Goal: Transaction & Acquisition: Purchase product/service

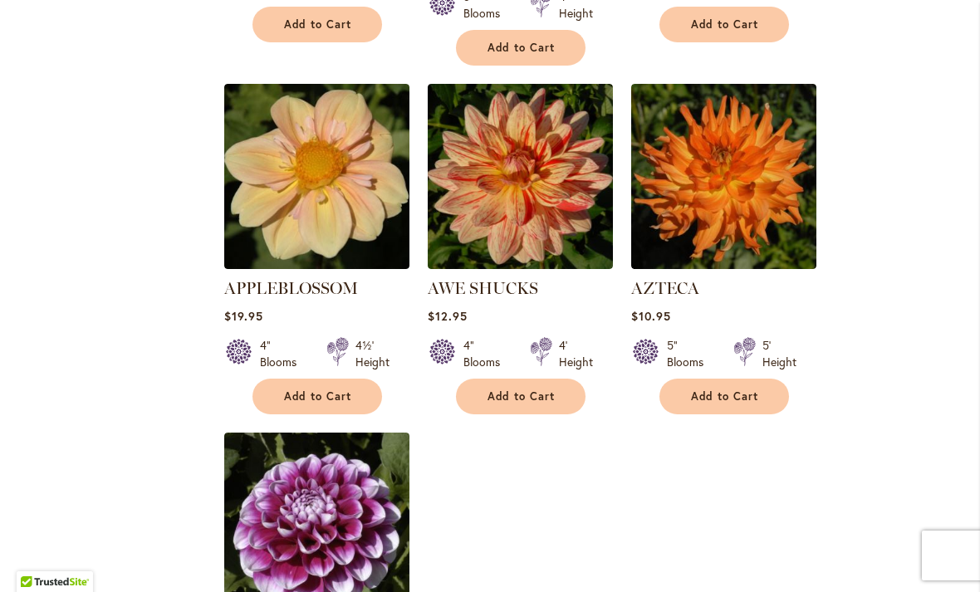
scroll to position [1751, 0]
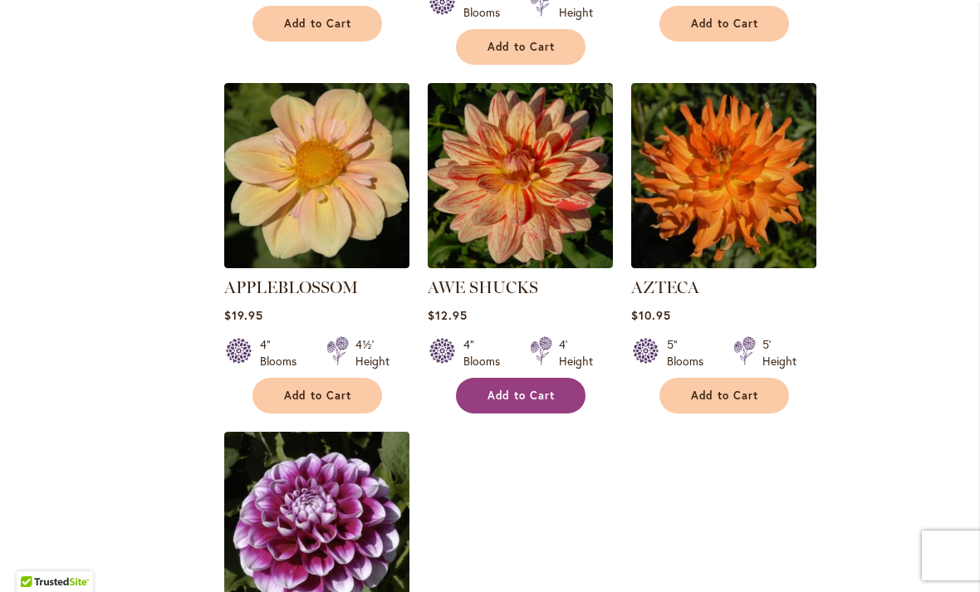
click at [522, 389] on span "Add to Cart" at bounding box center [522, 396] width 68 height 14
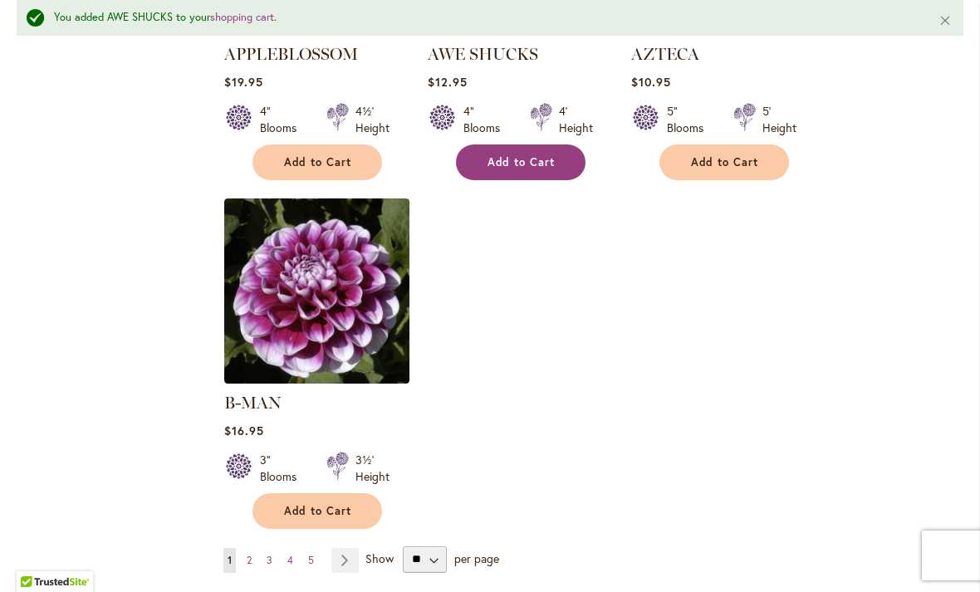
scroll to position [2031, 0]
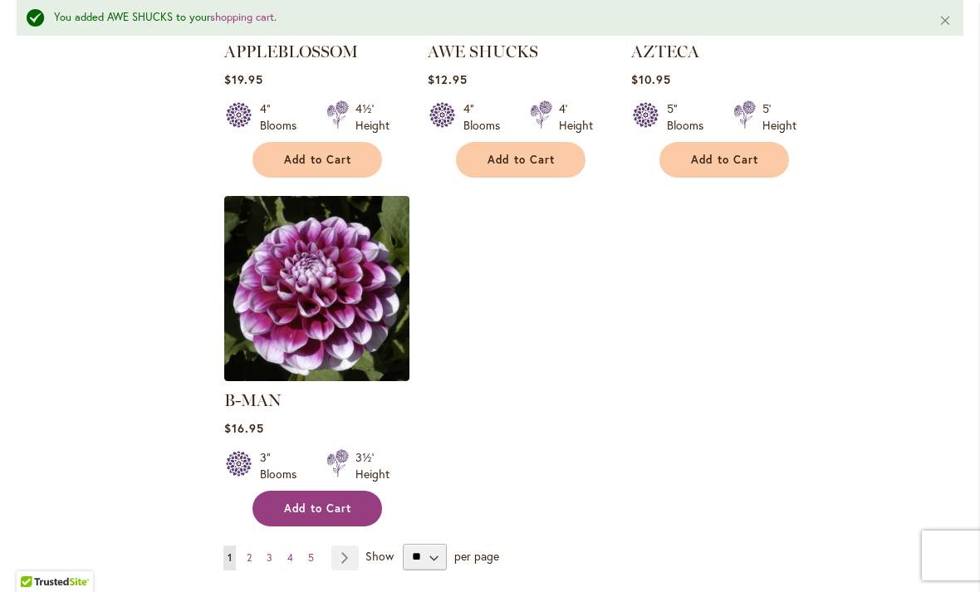
click at [333, 502] on span "Add to Cart" at bounding box center [318, 509] width 68 height 14
click at [349, 546] on link "Page Next" at bounding box center [345, 558] width 27 height 25
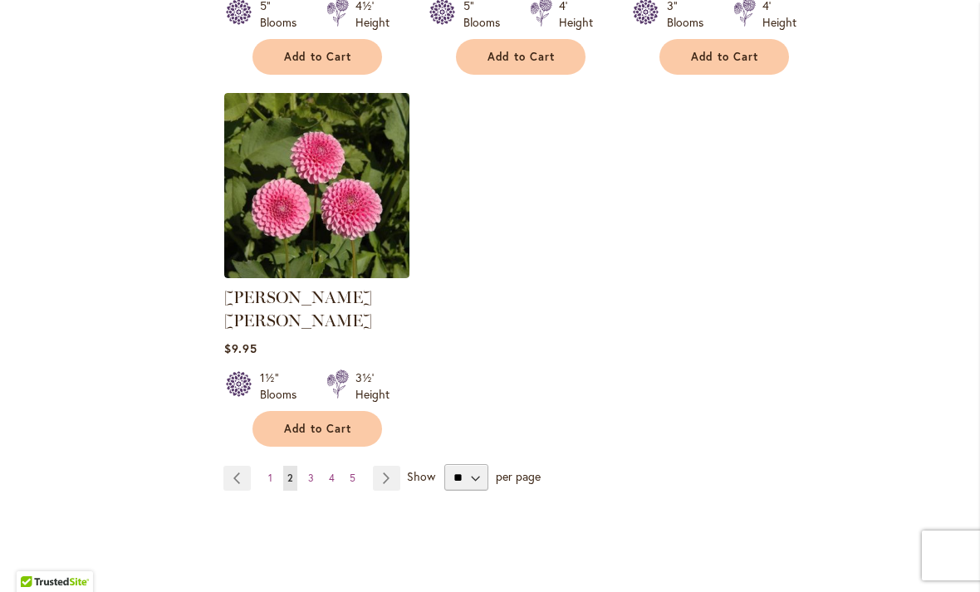
scroll to position [2074, 0]
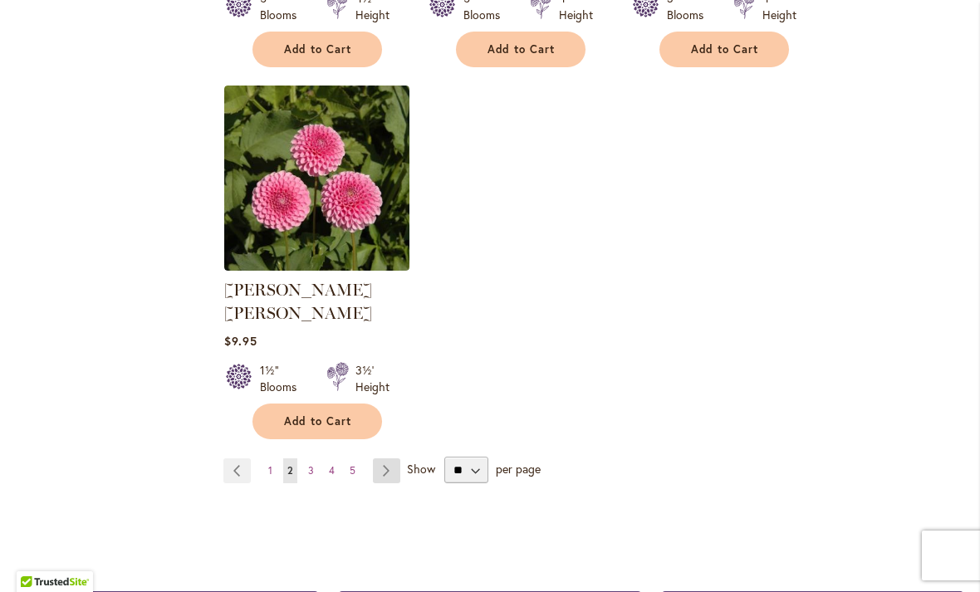
click at [391, 459] on link "Page Next" at bounding box center [386, 471] width 27 height 25
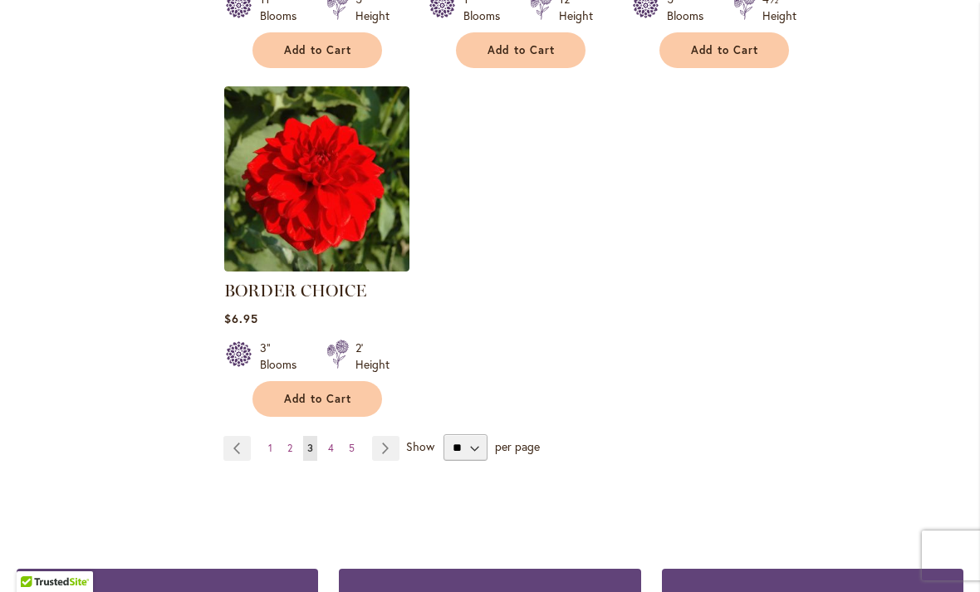
scroll to position [2079, 0]
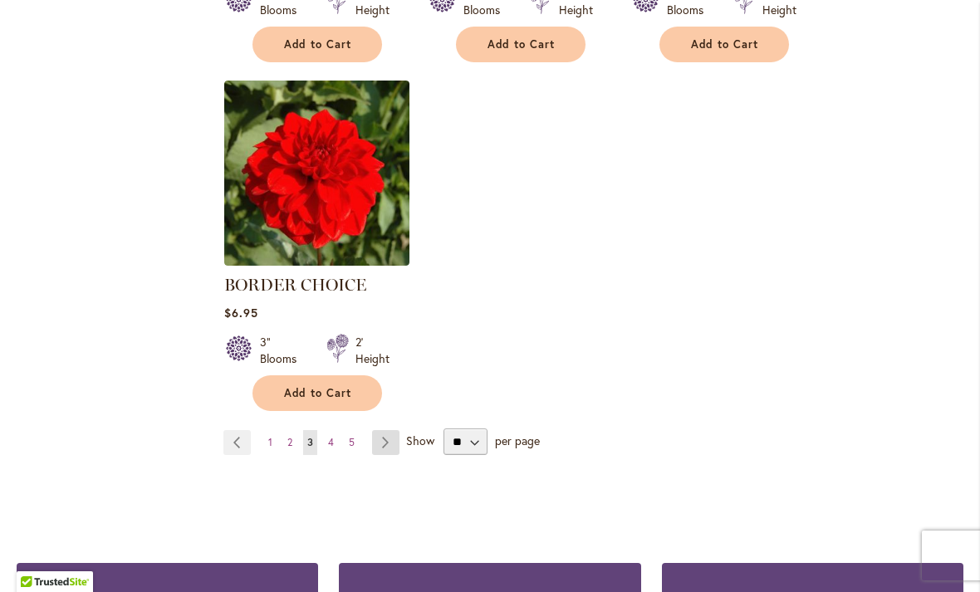
click at [393, 451] on link "Page Next" at bounding box center [385, 442] width 27 height 25
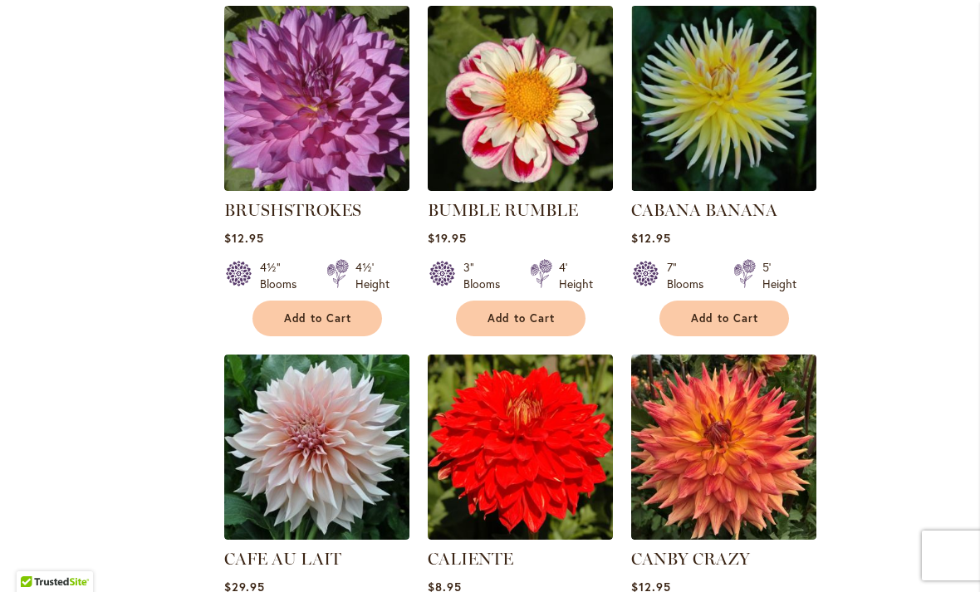
scroll to position [1139, 0]
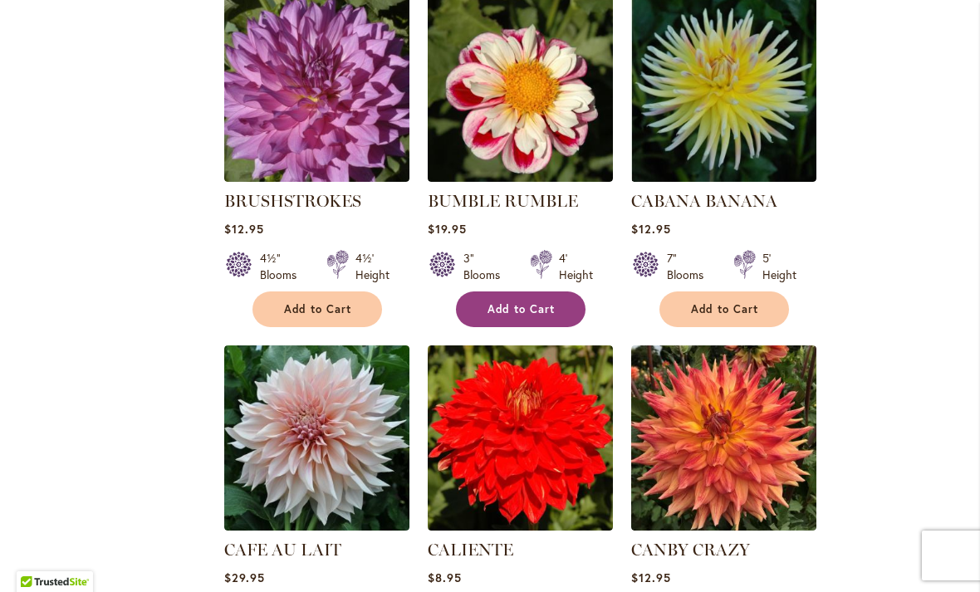
click at [526, 310] on span "Add to Cart" at bounding box center [522, 309] width 68 height 14
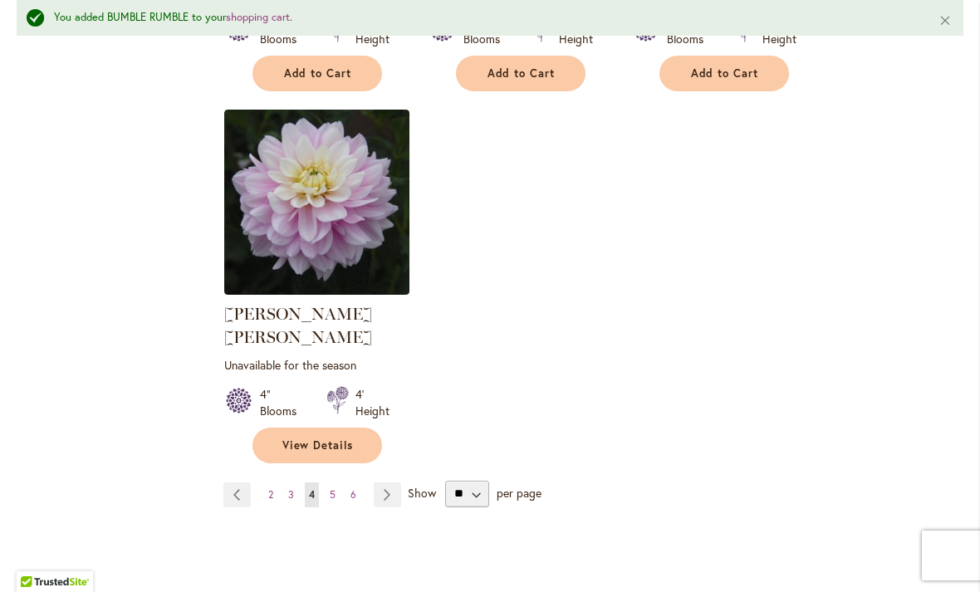
scroll to position [2123, 0]
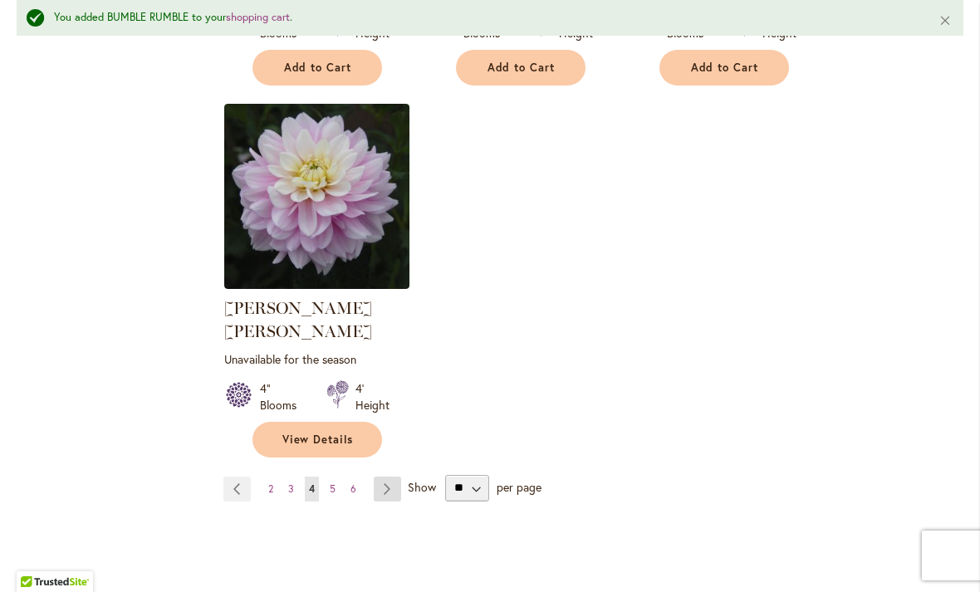
click at [397, 477] on link "Page Next" at bounding box center [387, 489] width 27 height 25
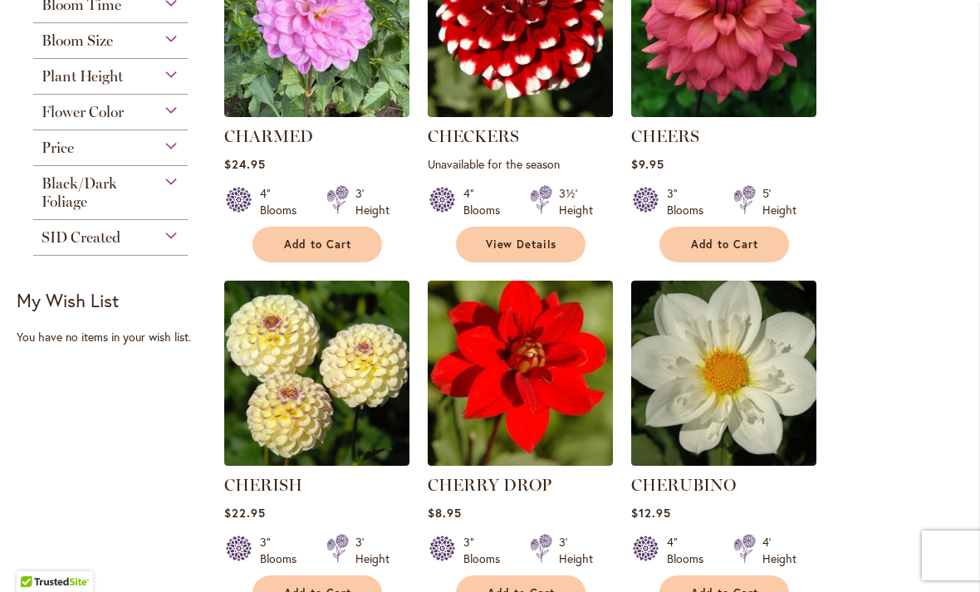
scroll to position [483, 0]
click at [730, 243] on span "Add to Cart" at bounding box center [725, 245] width 68 height 14
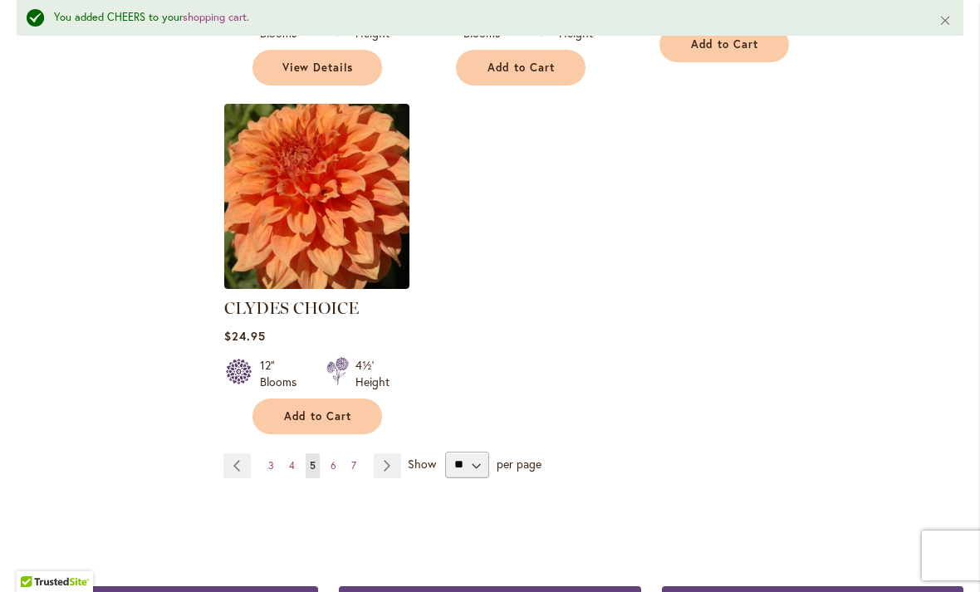
scroll to position [2153, 0]
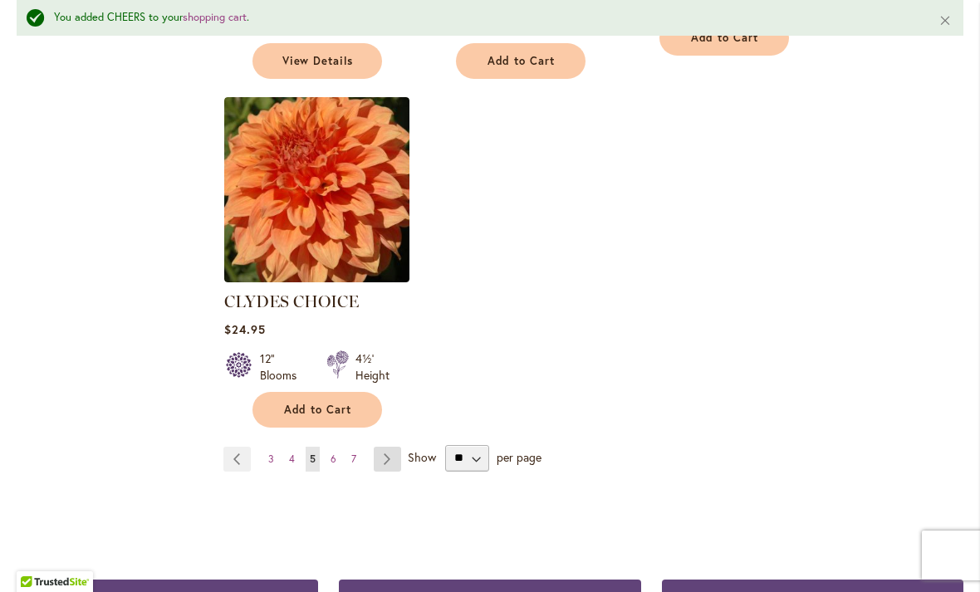
click at [391, 447] on link "Page Next" at bounding box center [387, 459] width 27 height 25
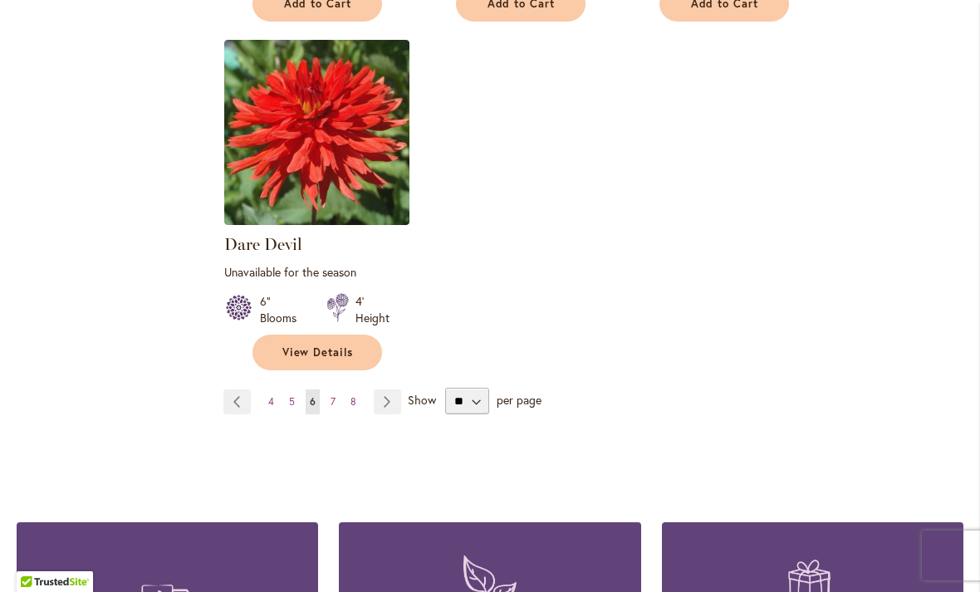
scroll to position [2187, 0]
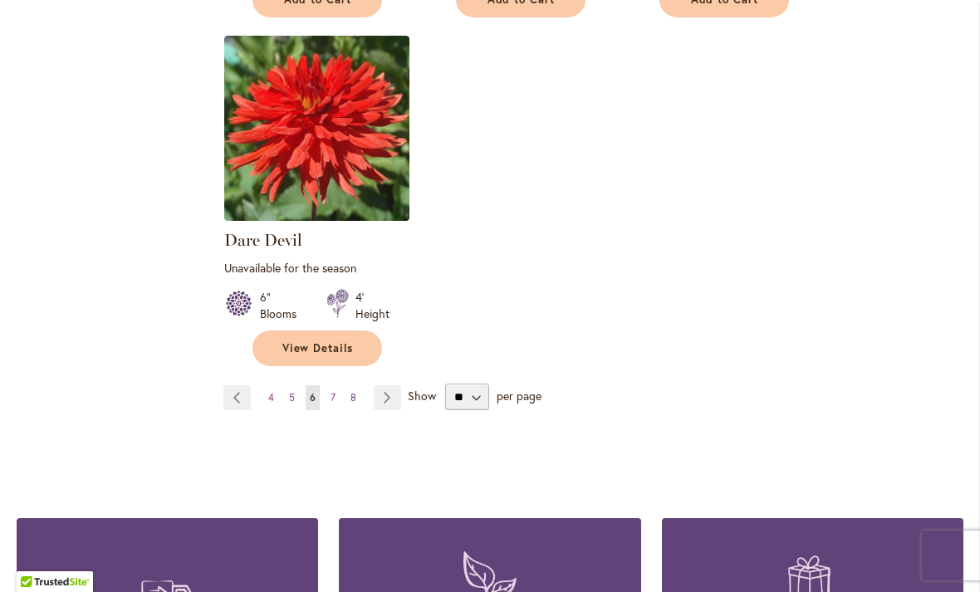
click at [360, 386] on link "Page 8" at bounding box center [353, 398] width 14 height 25
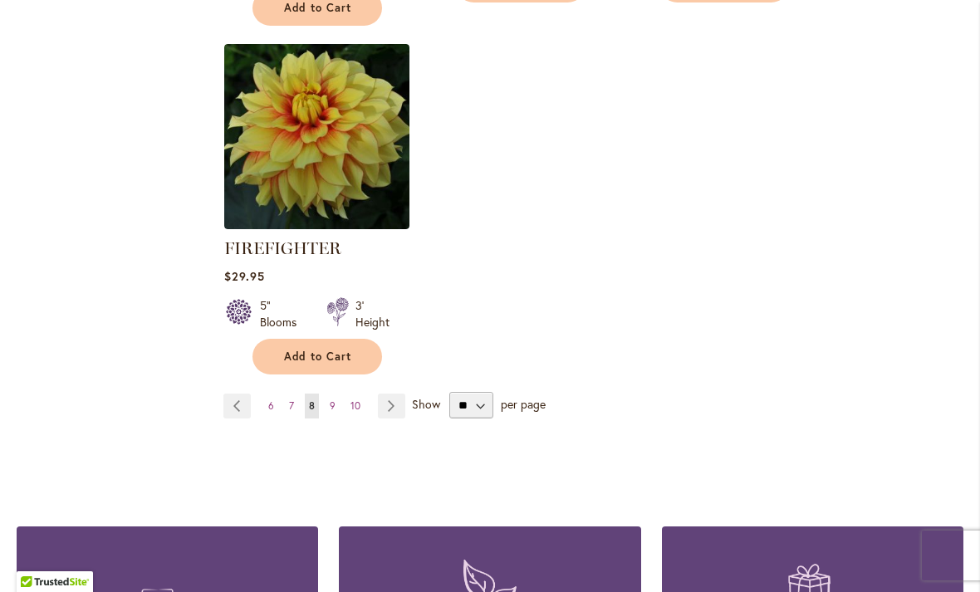
scroll to position [2215, 0]
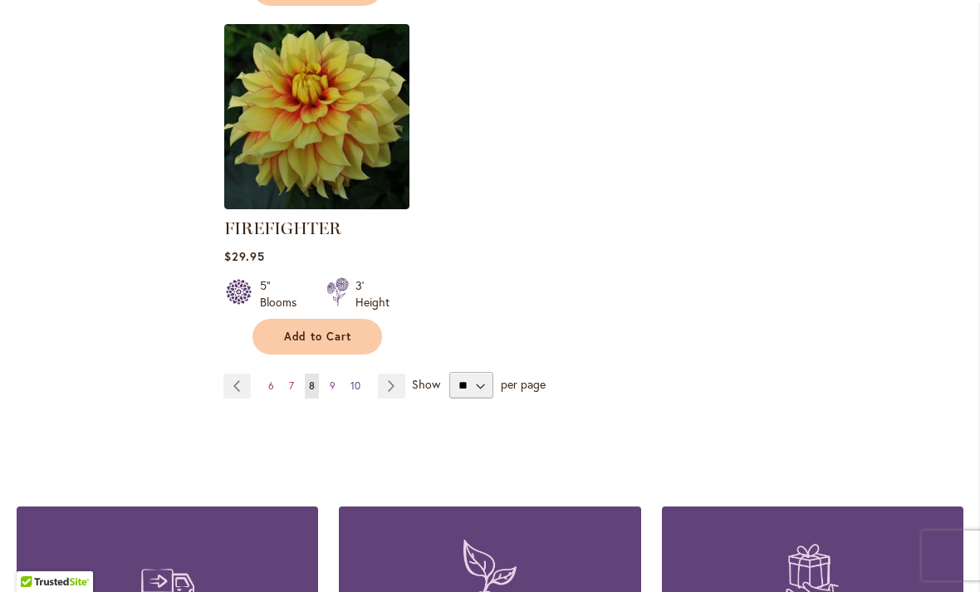
click at [356, 388] on span "10" at bounding box center [356, 386] width 10 height 12
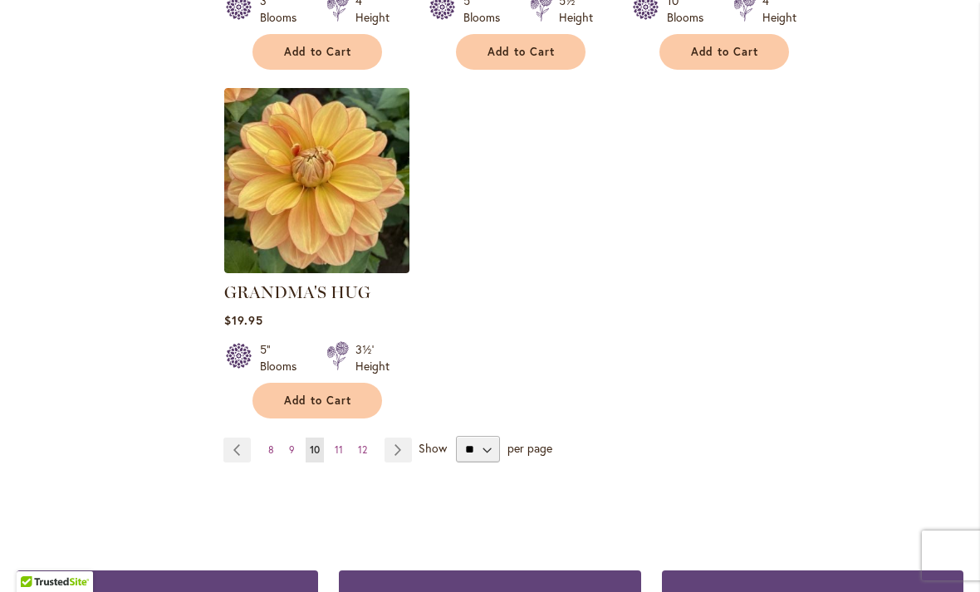
scroll to position [2093, 0]
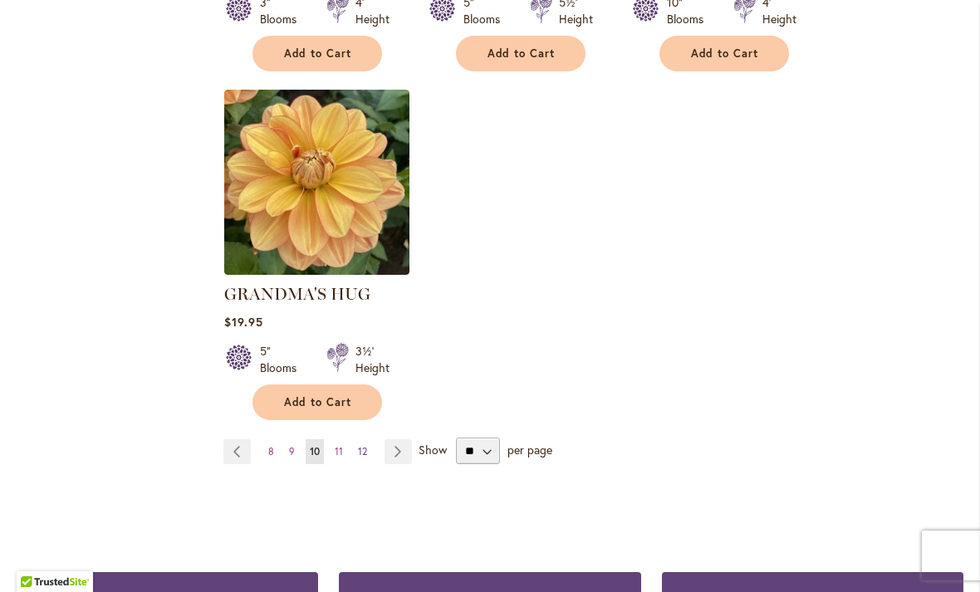
click at [364, 445] on span "12" at bounding box center [362, 451] width 9 height 12
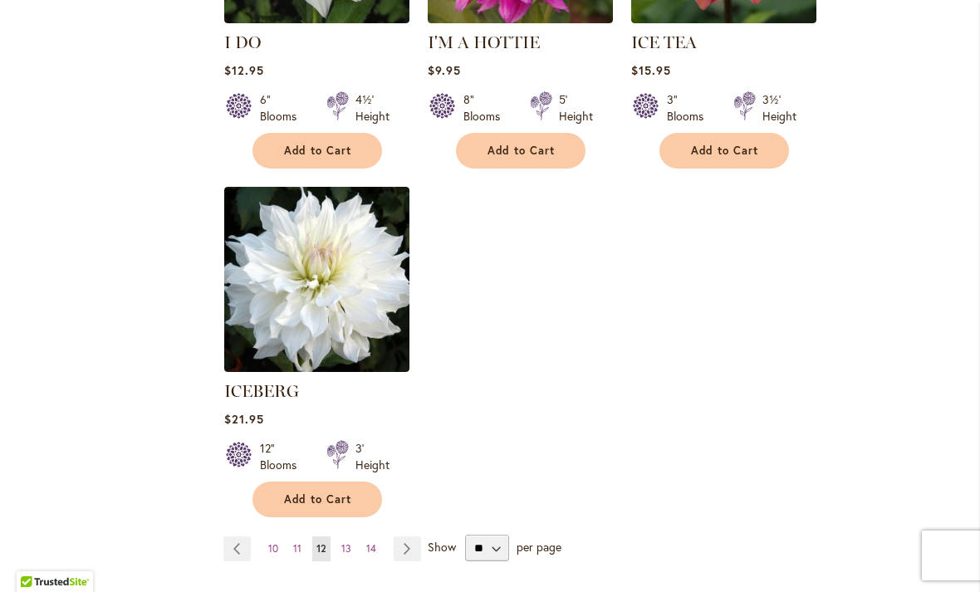
scroll to position [2014, 0]
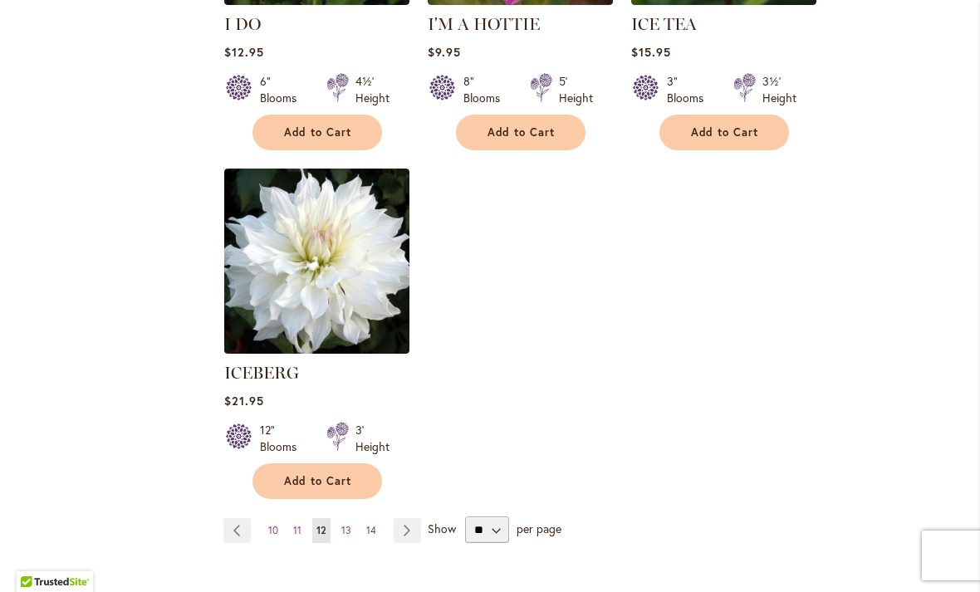
click at [371, 524] on span "14" at bounding box center [371, 530] width 10 height 12
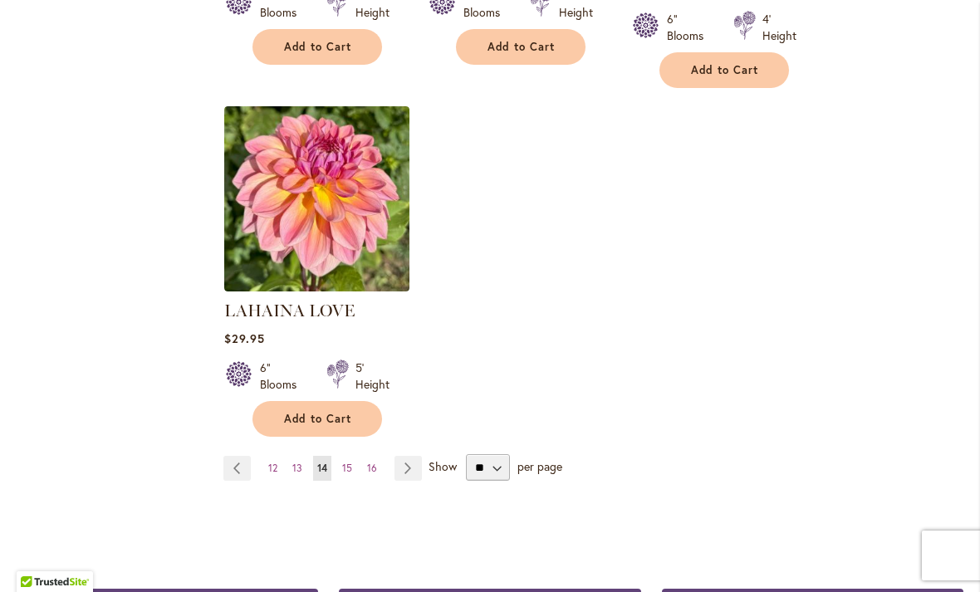
scroll to position [2099, 0]
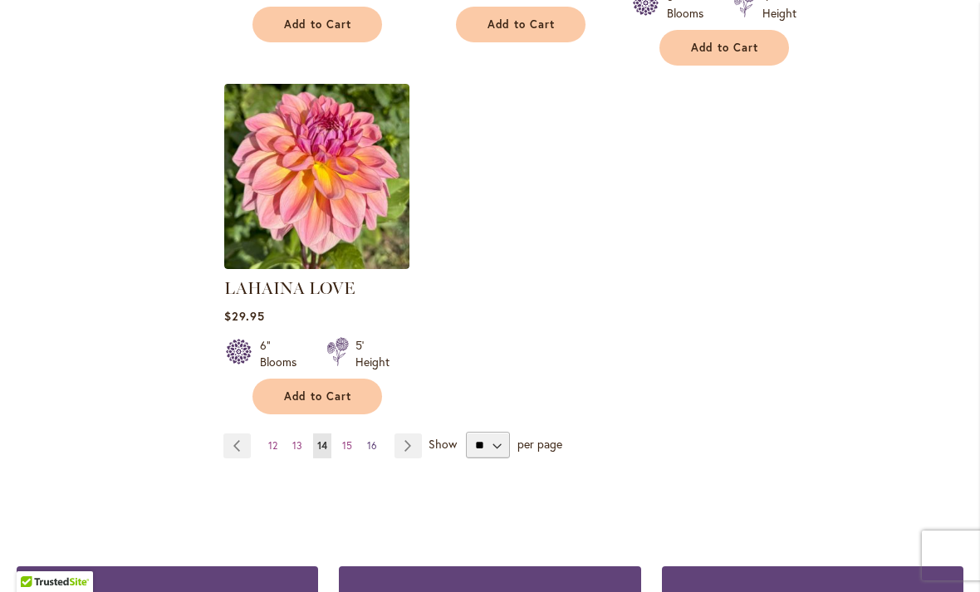
click at [376, 440] on span "16" at bounding box center [372, 446] width 10 height 12
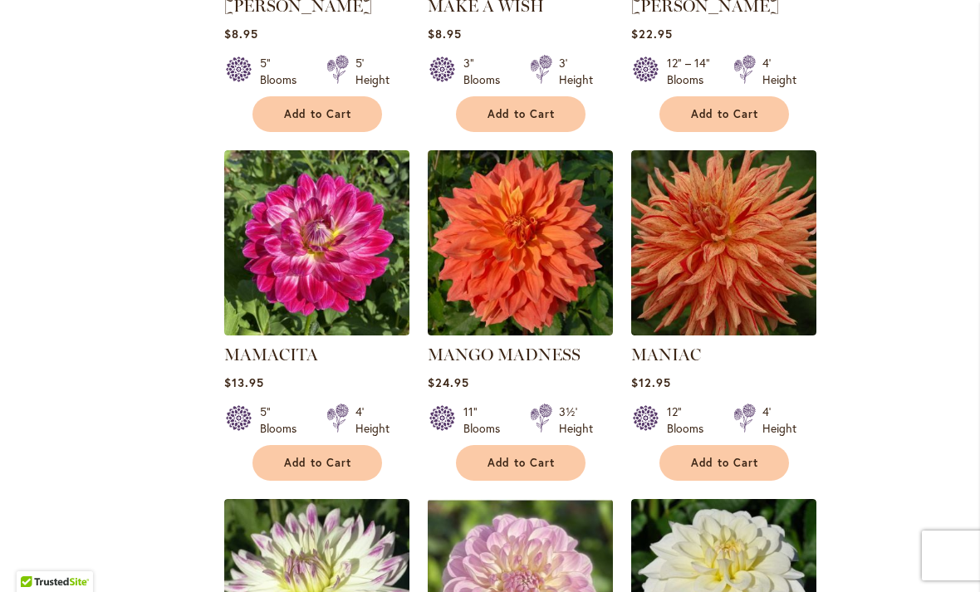
scroll to position [1334, 0]
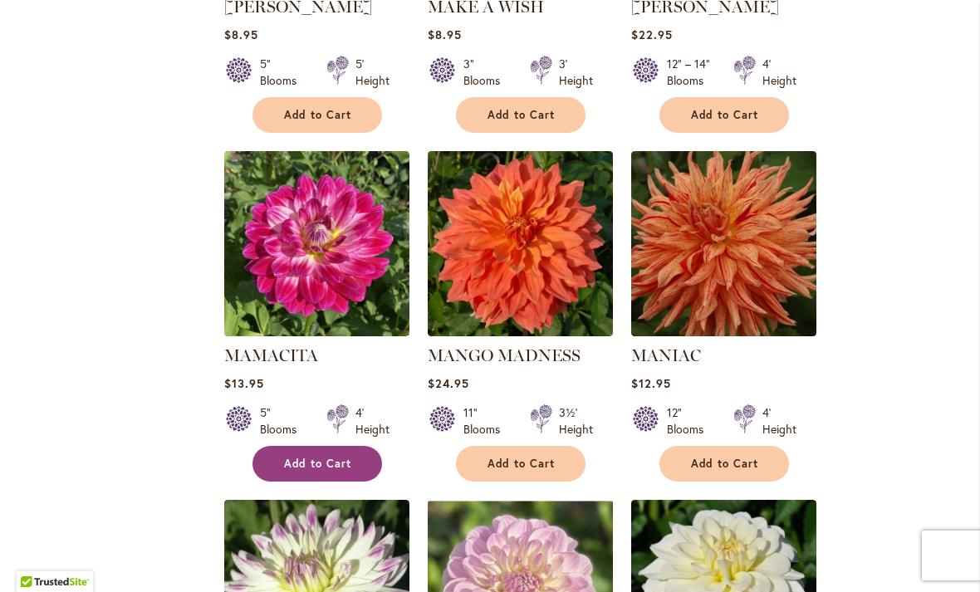
click at [325, 457] on span "Add to Cart" at bounding box center [318, 464] width 68 height 14
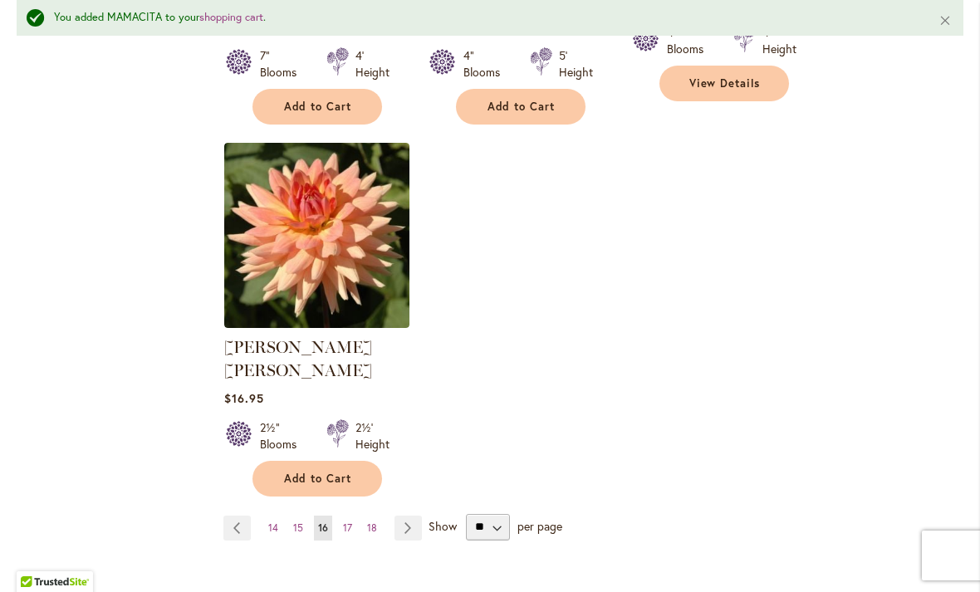
scroll to position [2155, 0]
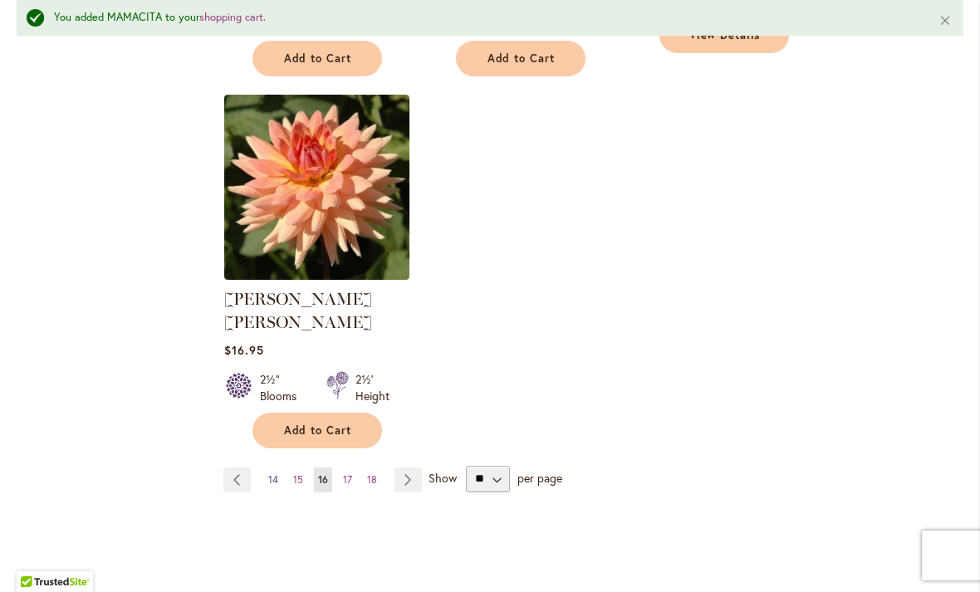
click at [274, 474] on span "14" at bounding box center [273, 480] width 10 height 12
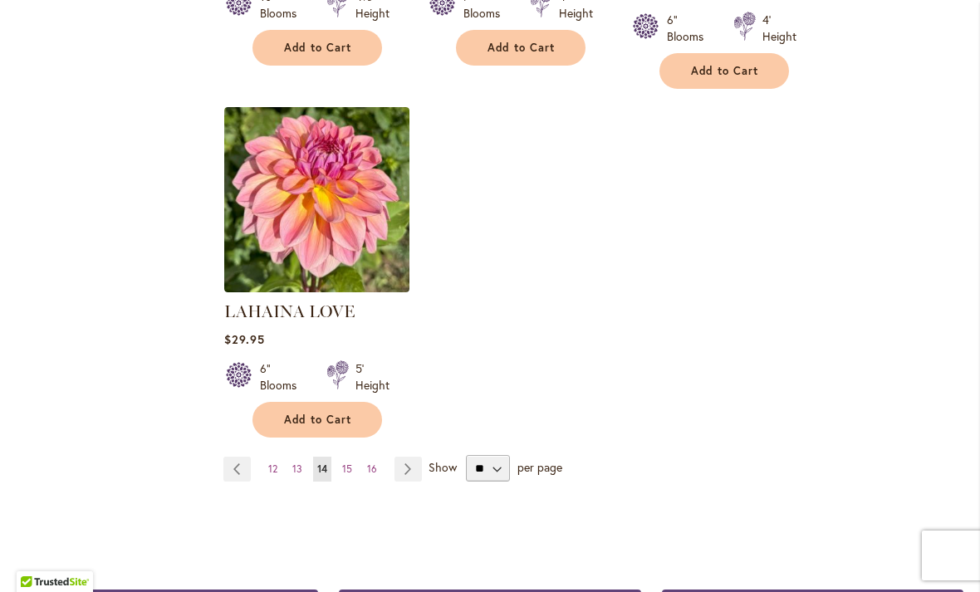
scroll to position [2078, 0]
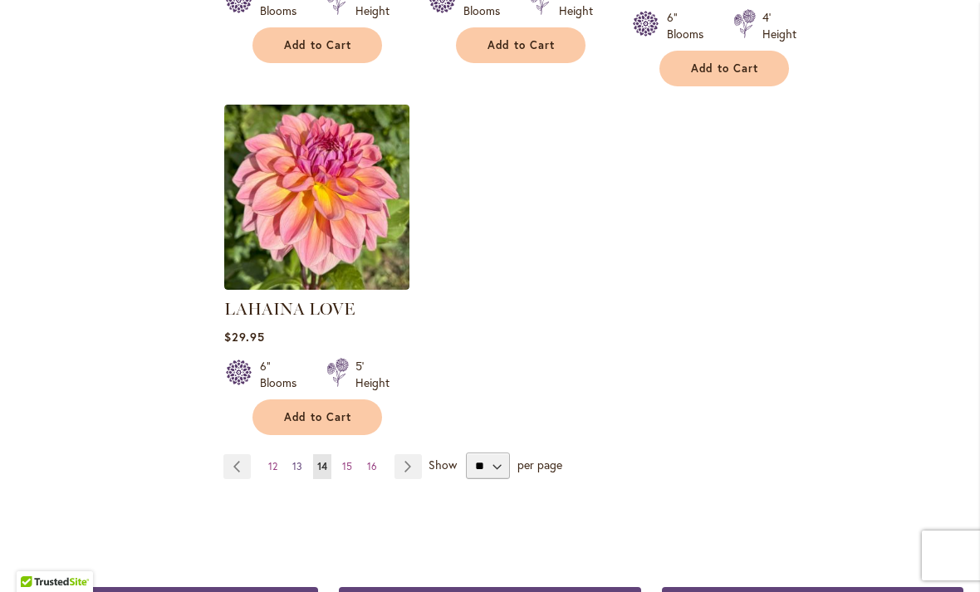
click at [292, 455] on link "Page 13" at bounding box center [297, 467] width 18 height 25
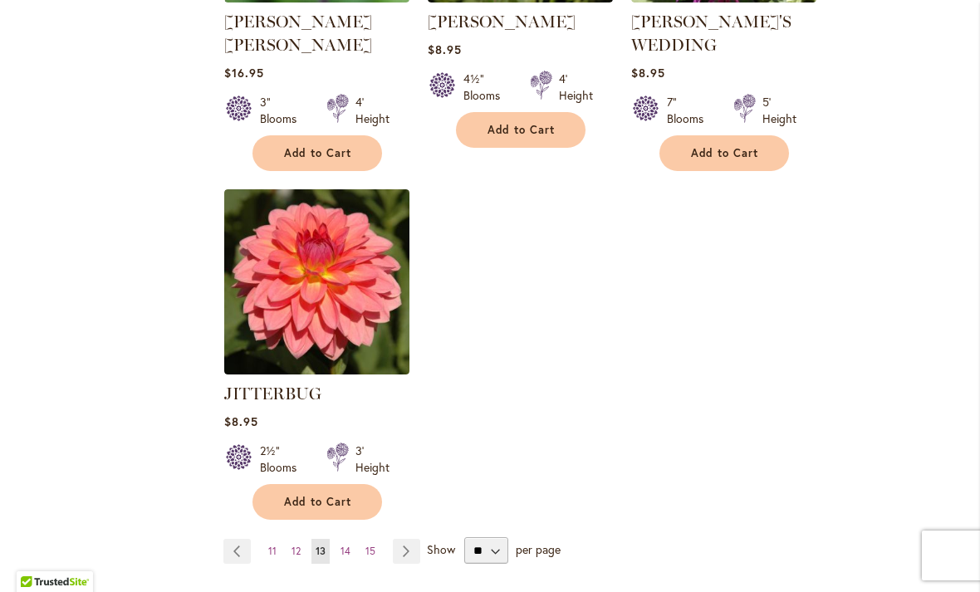
scroll to position [2034, 0]
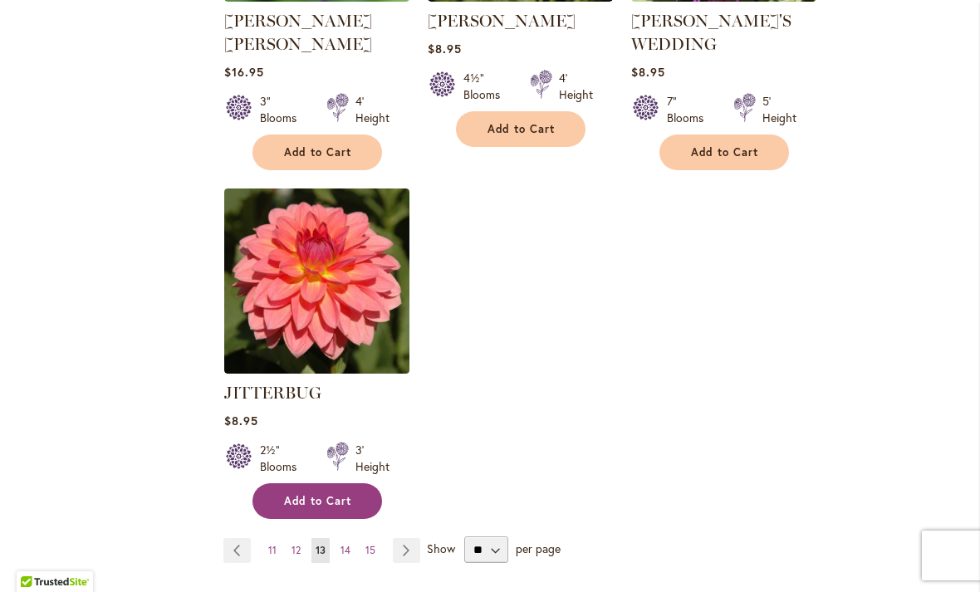
click at [329, 494] on span "Add to Cart" at bounding box center [318, 501] width 68 height 14
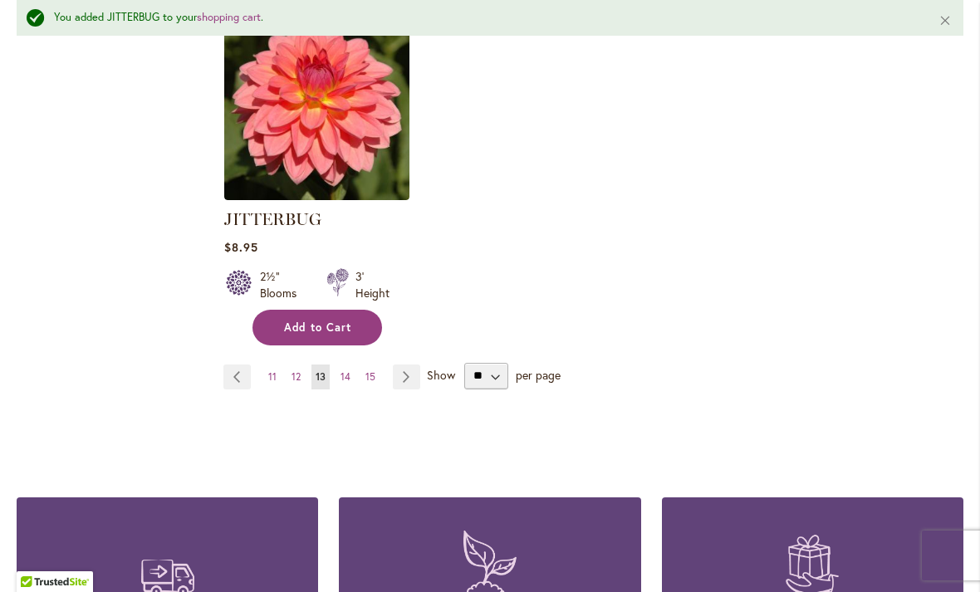
scroll to position [2251, 0]
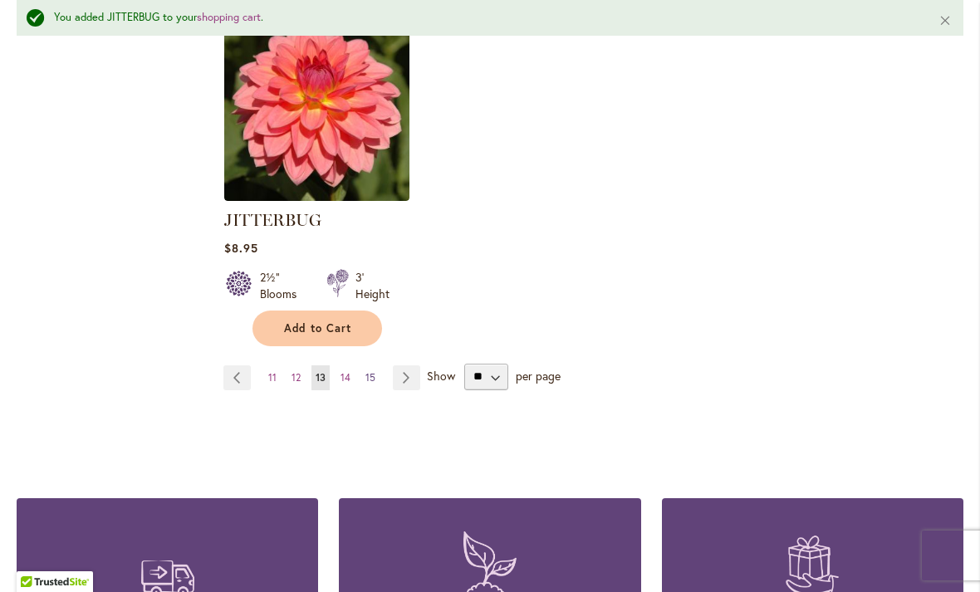
click at [376, 366] on link "Page 15" at bounding box center [370, 378] width 18 height 25
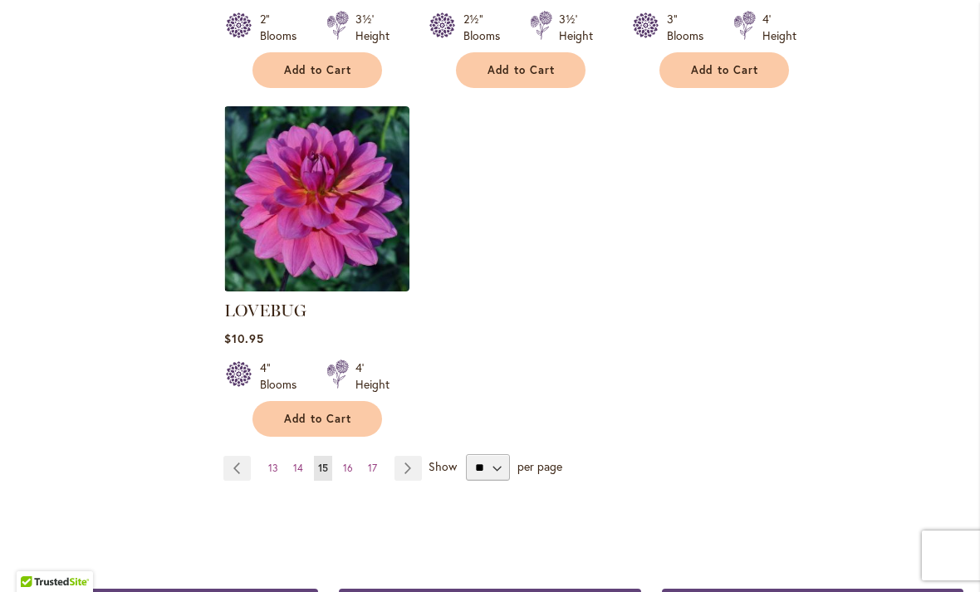
scroll to position [2098, 0]
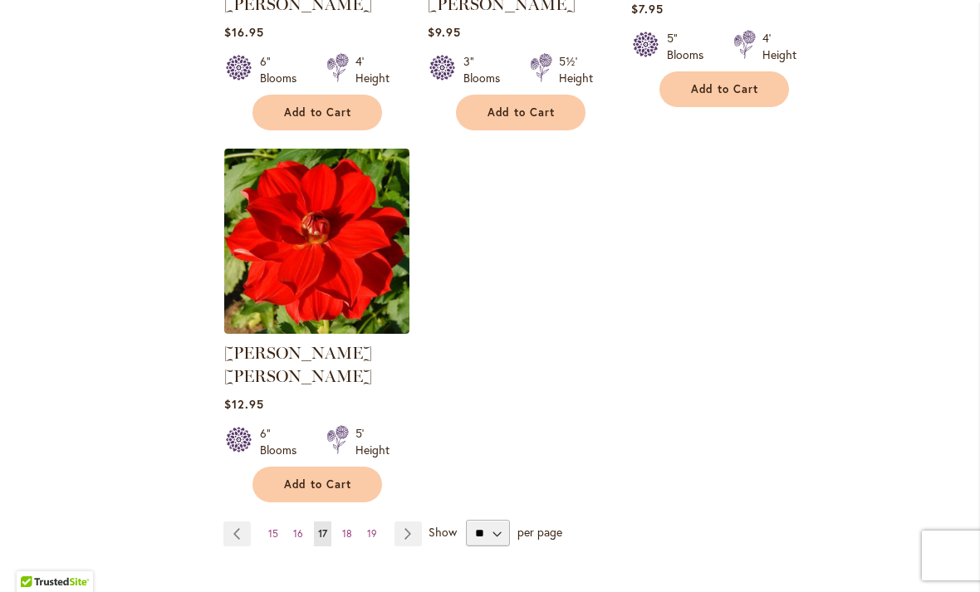
scroll to position [2046, 0]
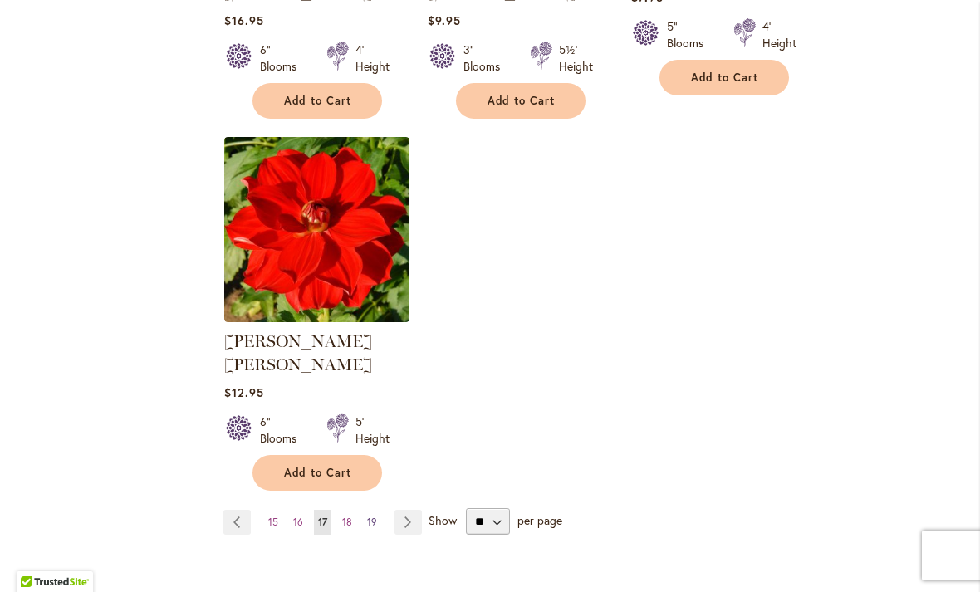
click at [376, 516] on span "19" at bounding box center [372, 522] width 10 height 12
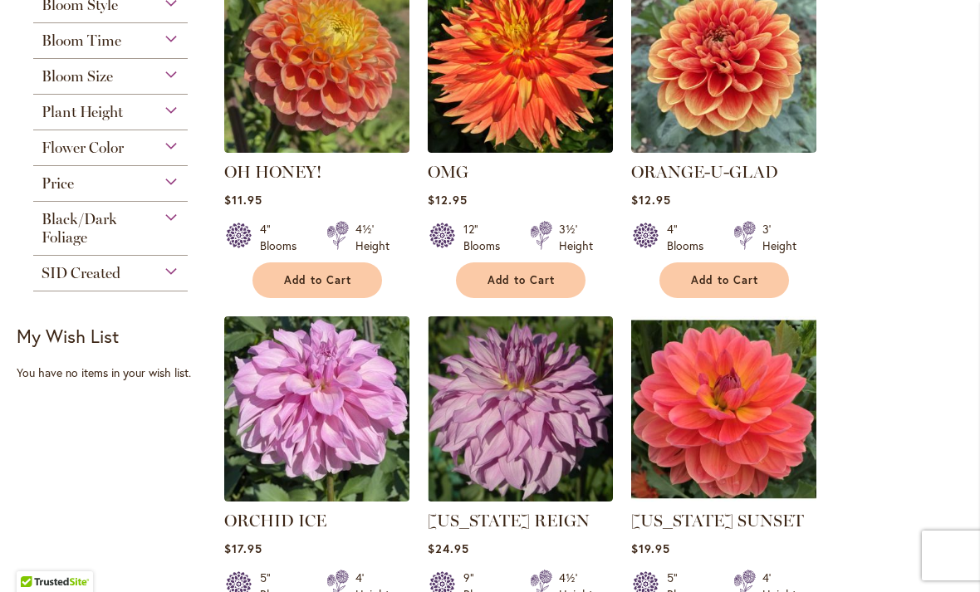
scroll to position [449, 0]
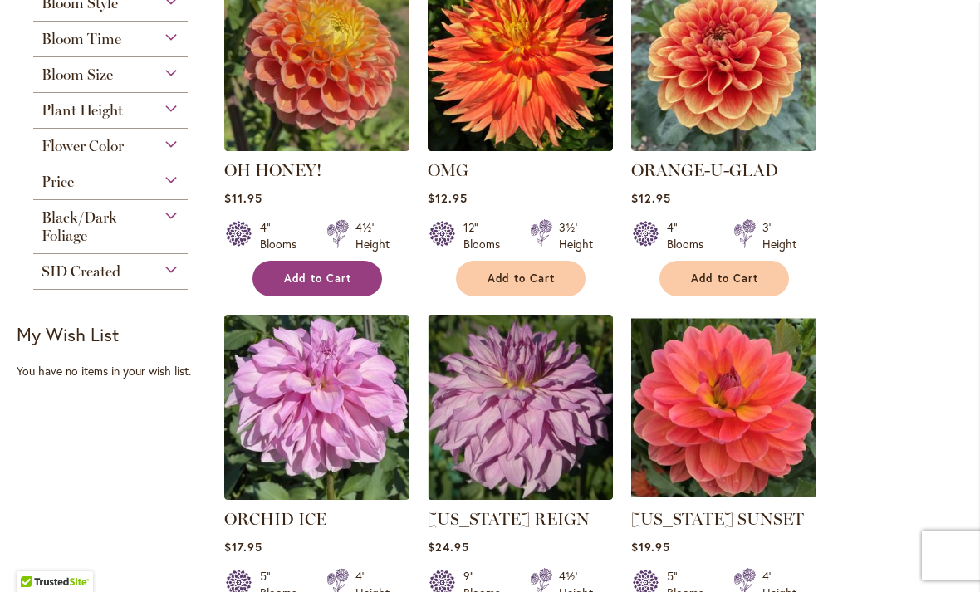
click at [320, 284] on span "Add to Cart" at bounding box center [318, 279] width 68 height 14
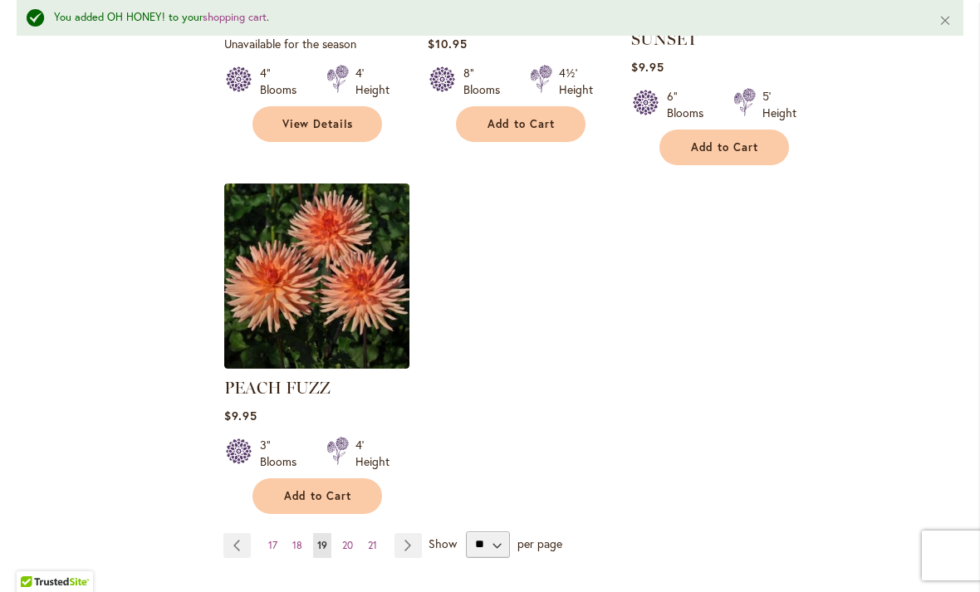
scroll to position [2111, 0]
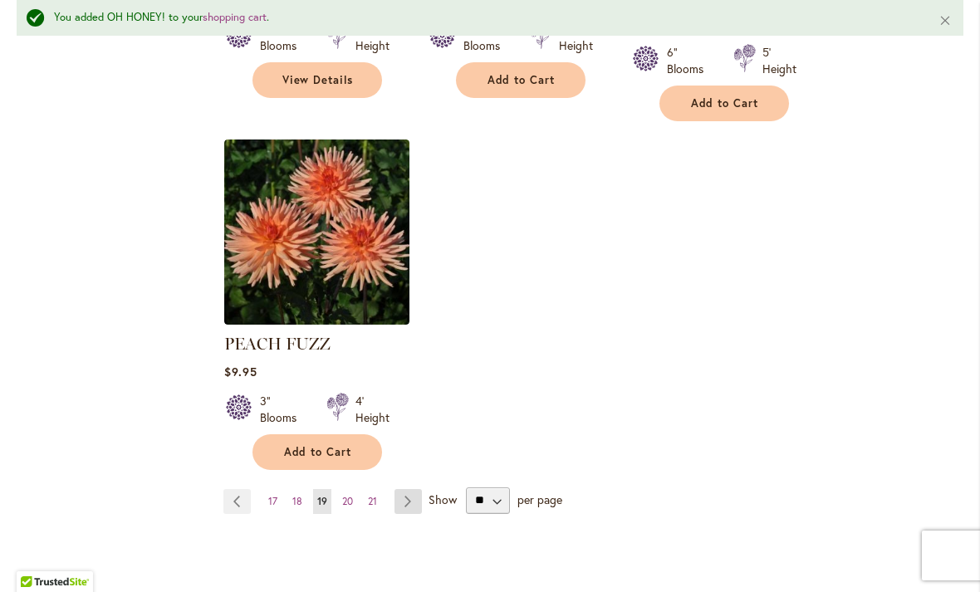
click at [415, 489] on link "Page Next" at bounding box center [408, 501] width 27 height 25
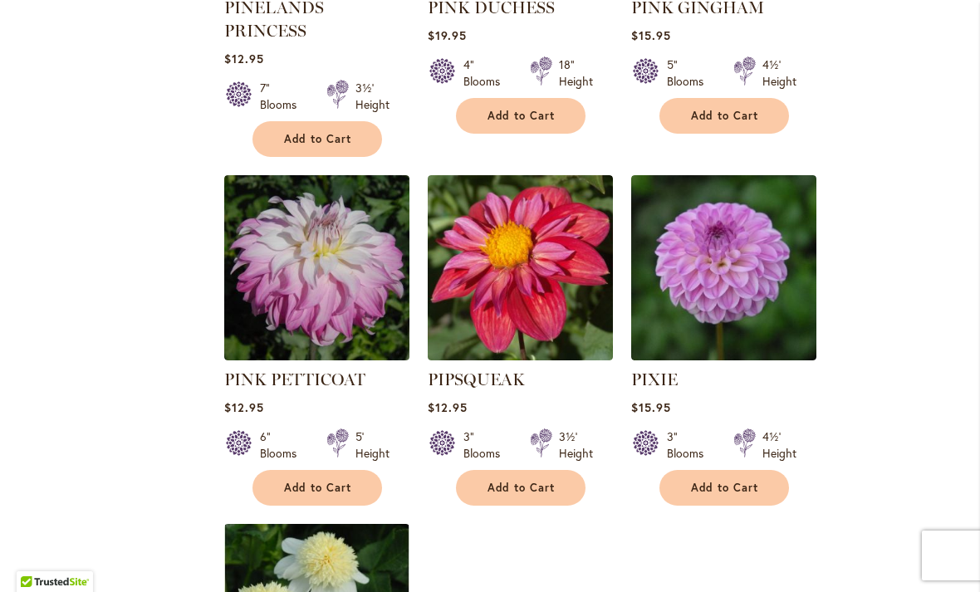
scroll to position [1737, 0]
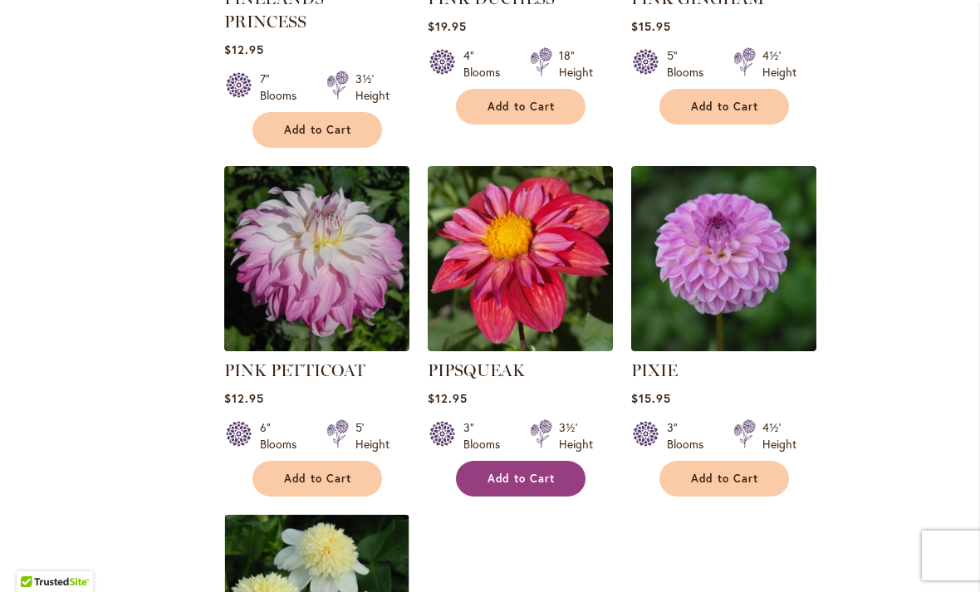
click at [535, 472] on span "Add to Cart" at bounding box center [522, 479] width 68 height 14
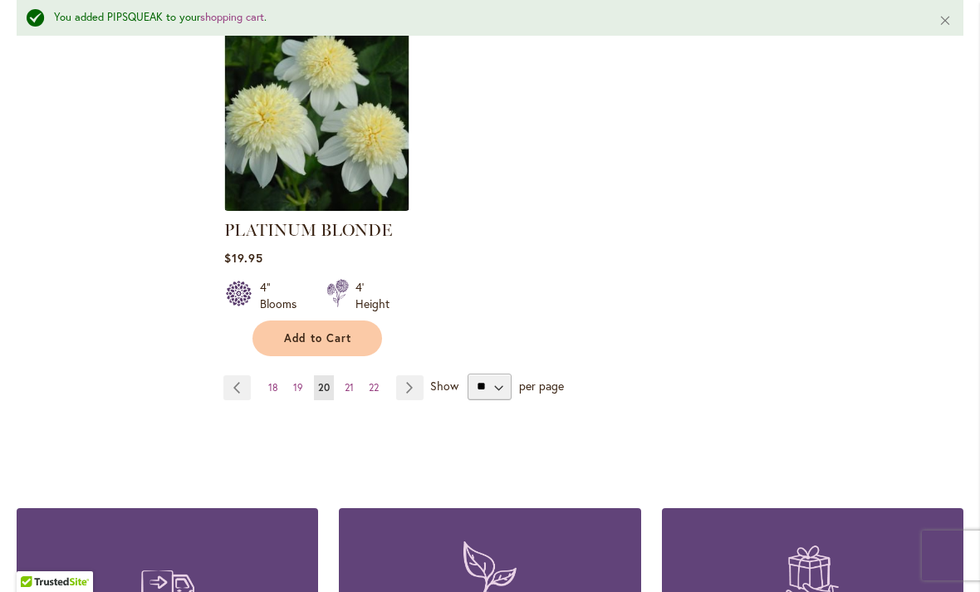
scroll to position [2271, 0]
click at [377, 381] on span "22" at bounding box center [374, 387] width 10 height 12
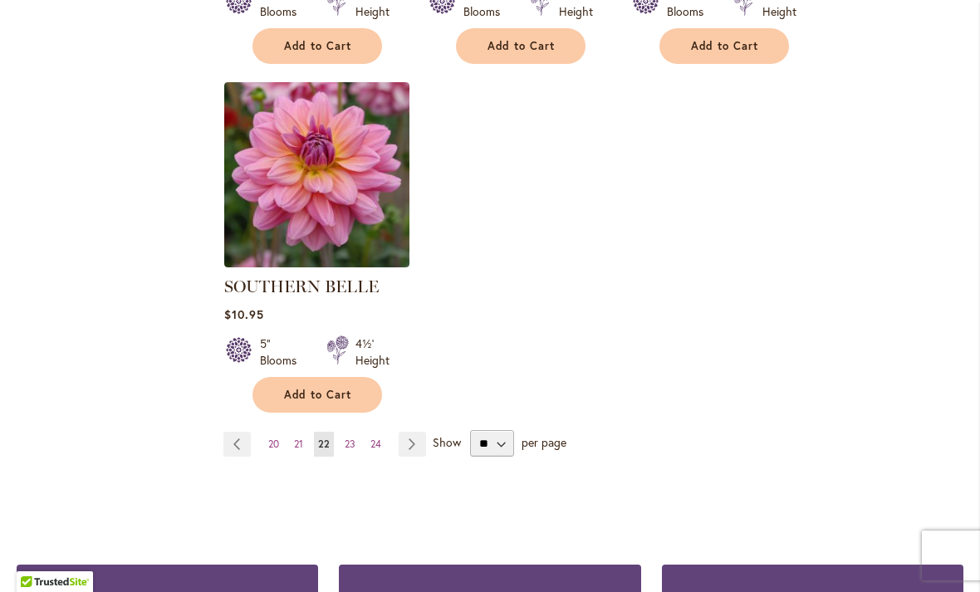
scroll to position [2101, 0]
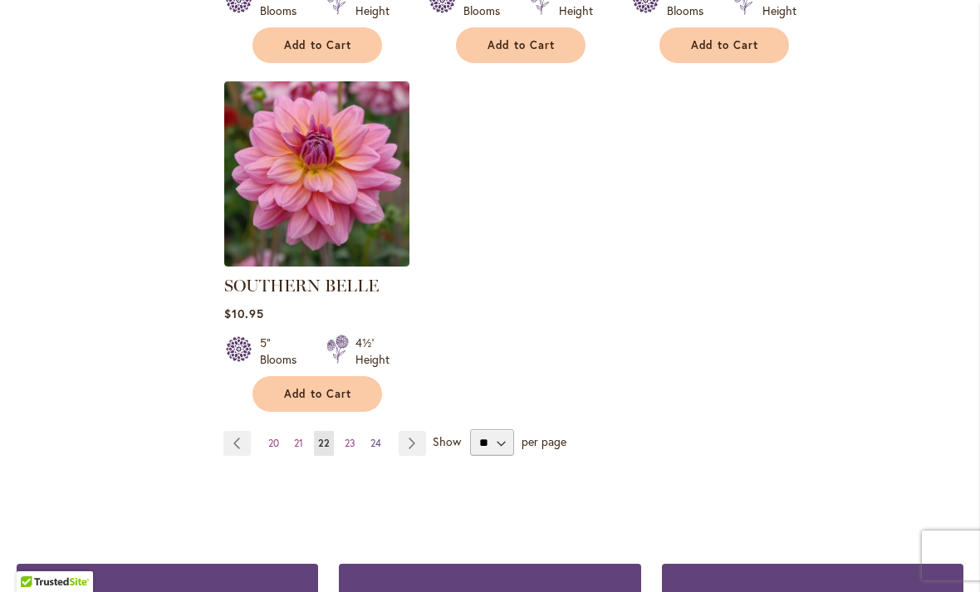
click at [373, 437] on span "24" at bounding box center [376, 443] width 11 height 12
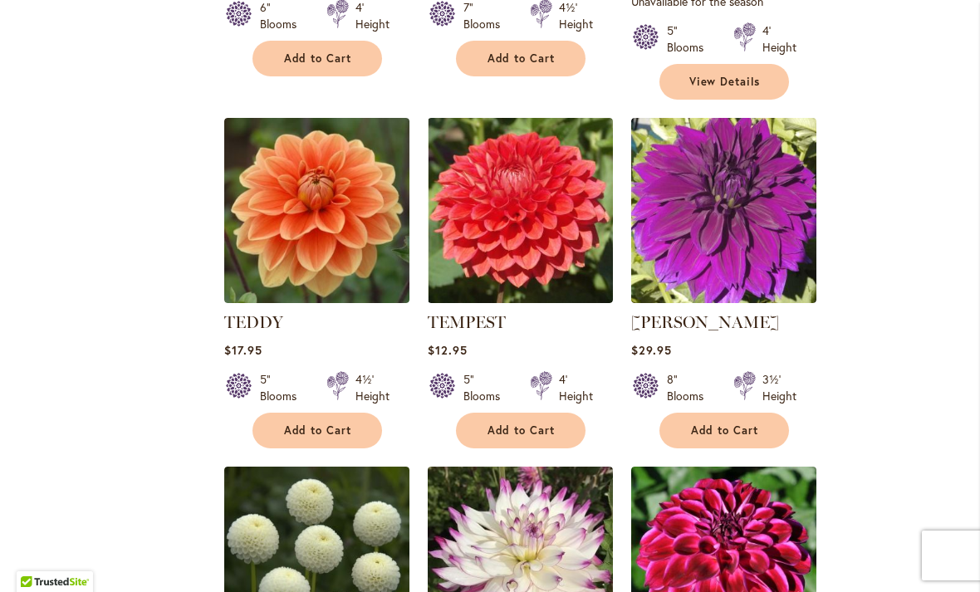
scroll to position [1020, 0]
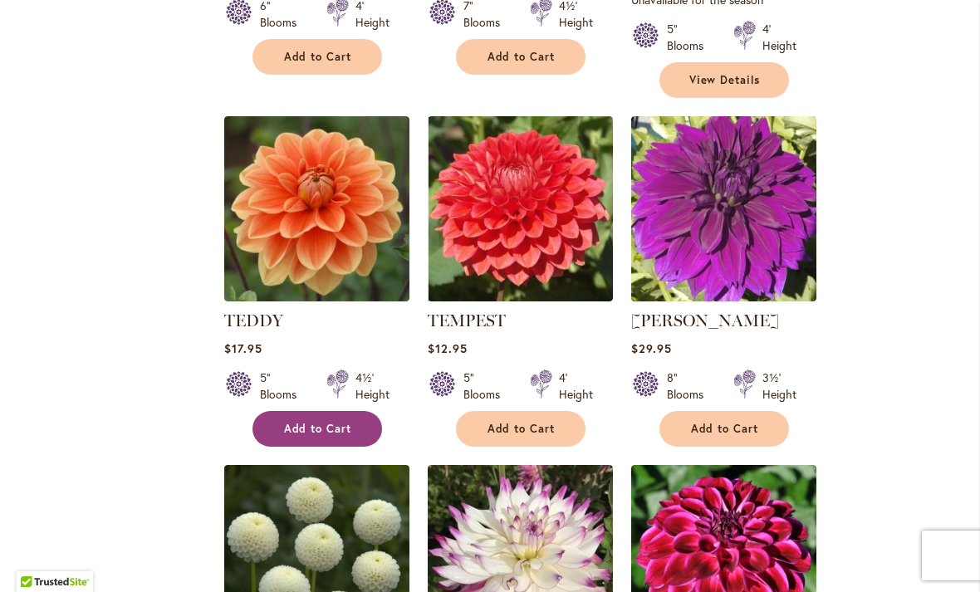
click at [323, 422] on span "Add to Cart" at bounding box center [318, 429] width 68 height 14
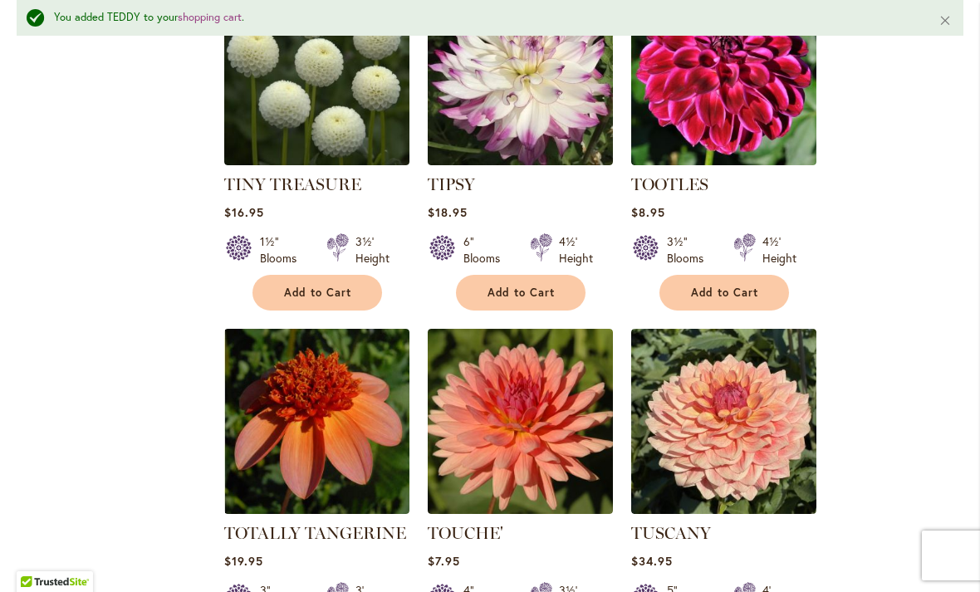
scroll to position [1550, 0]
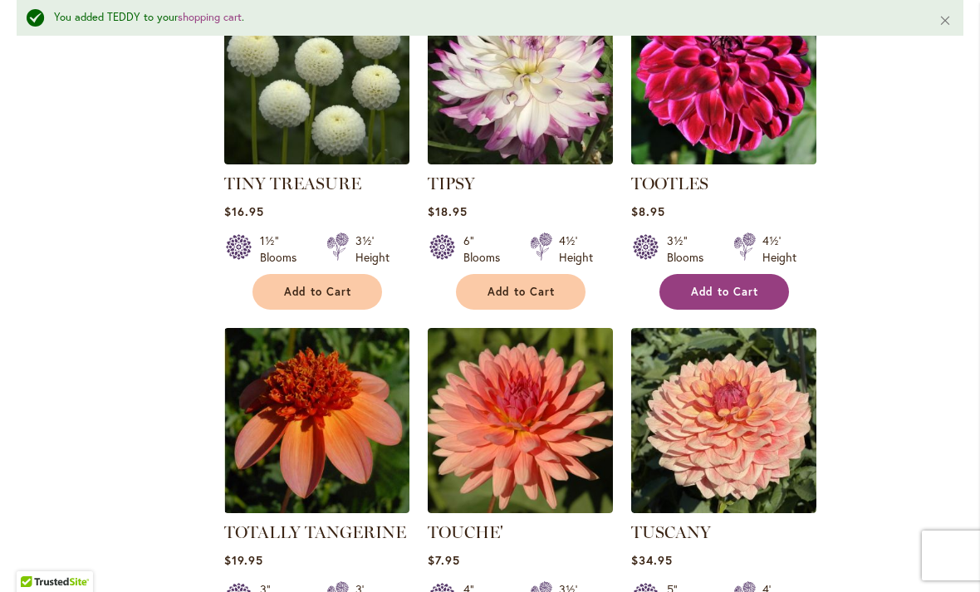
click at [724, 285] on span "Add to Cart" at bounding box center [725, 292] width 68 height 14
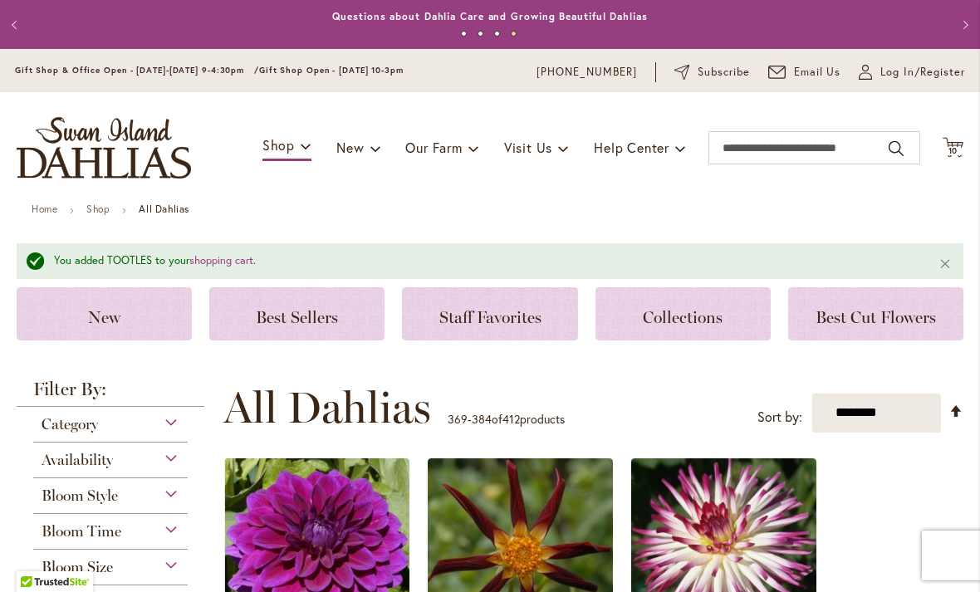
scroll to position [0, 0]
click at [953, 148] on span "10" at bounding box center [954, 150] width 10 height 11
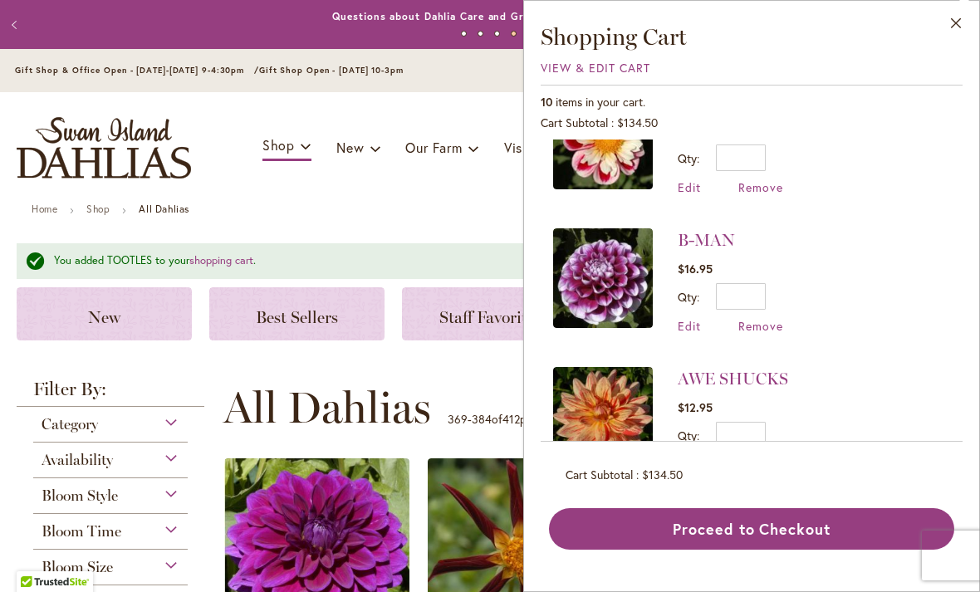
scroll to position [1033, 0]
click at [954, 16] on button "Close" at bounding box center [957, 27] width 46 height 52
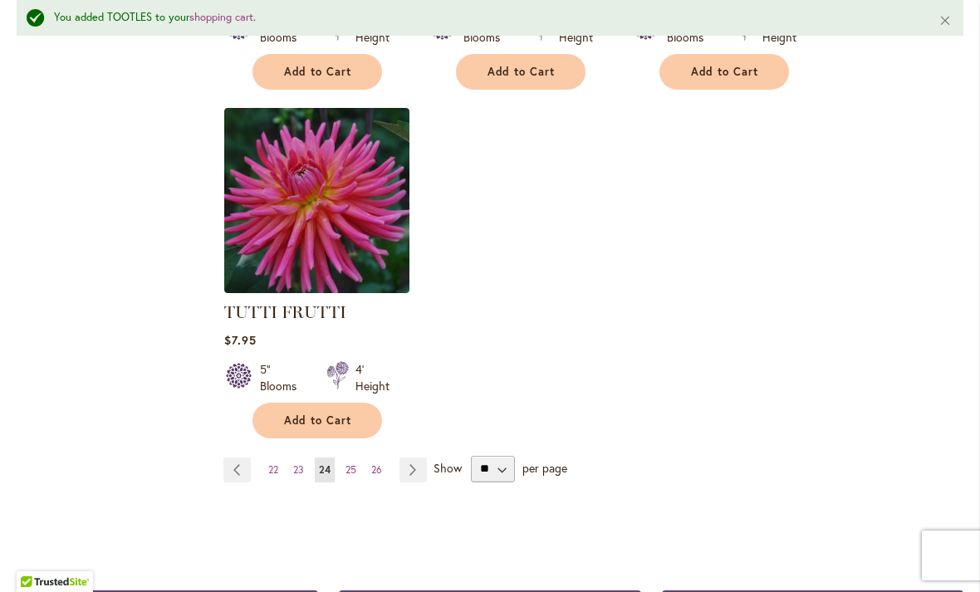
scroll to position [2130, 0]
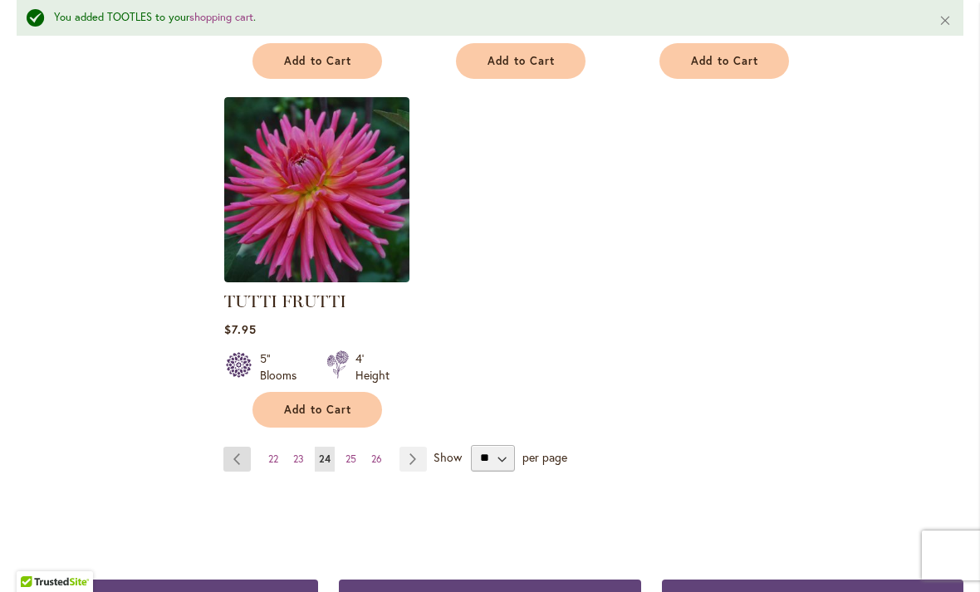
click at [236, 447] on link "Page Previous" at bounding box center [237, 459] width 27 height 25
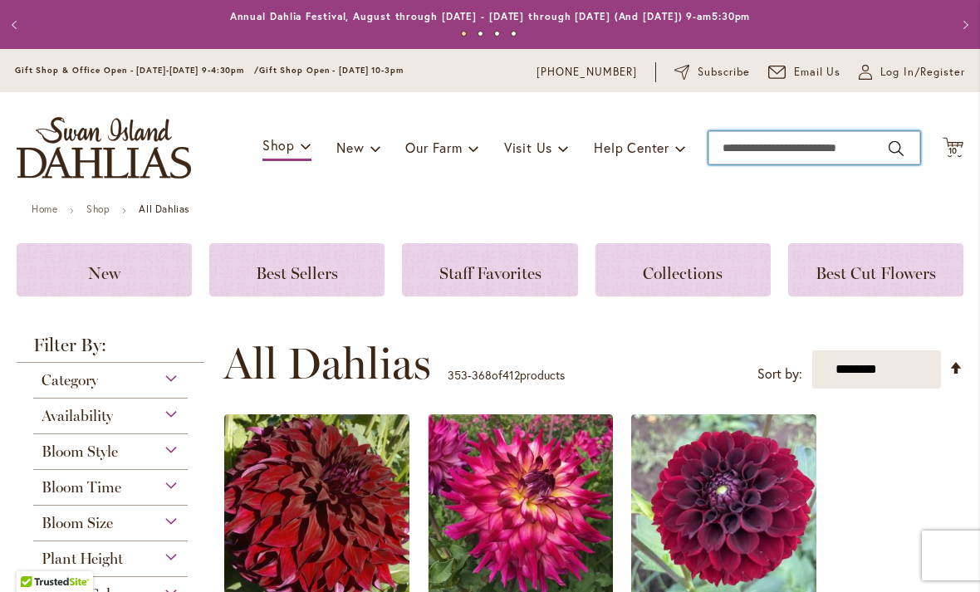
click at [746, 153] on input "Search" at bounding box center [815, 147] width 212 height 33
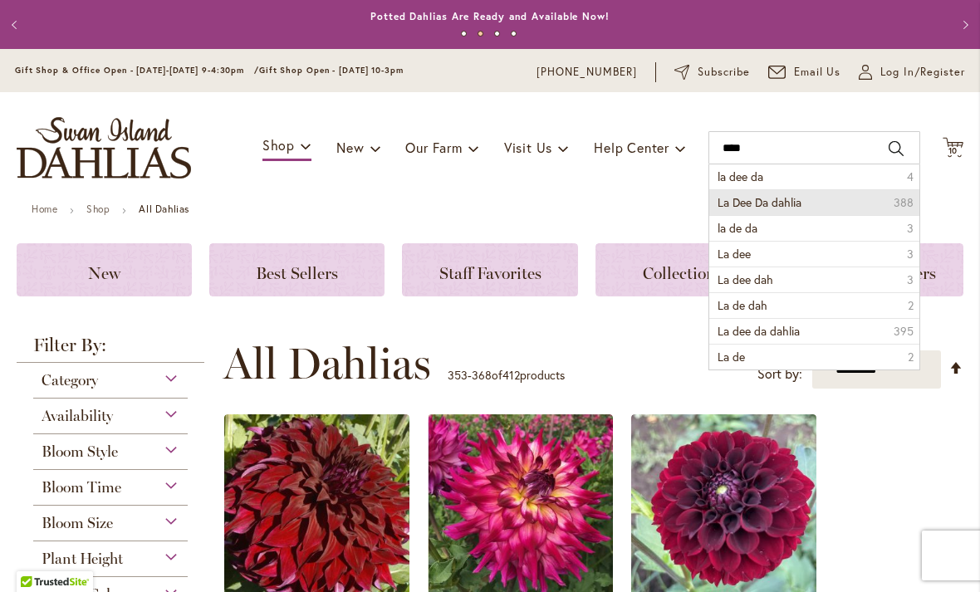
click at [796, 201] on span "La Dee Da dahlia" at bounding box center [760, 202] width 84 height 16
type input "**********"
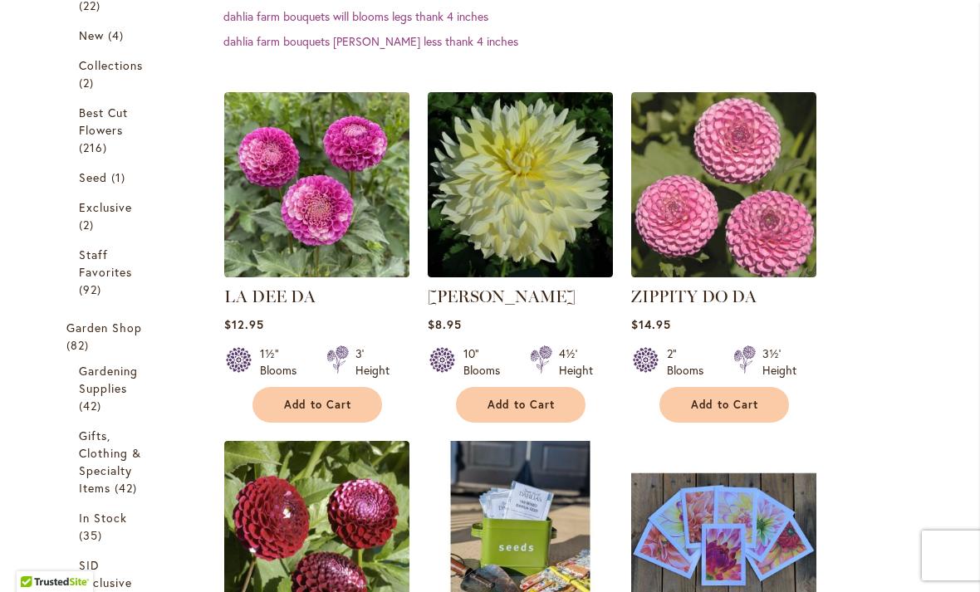
scroll to position [427, 0]
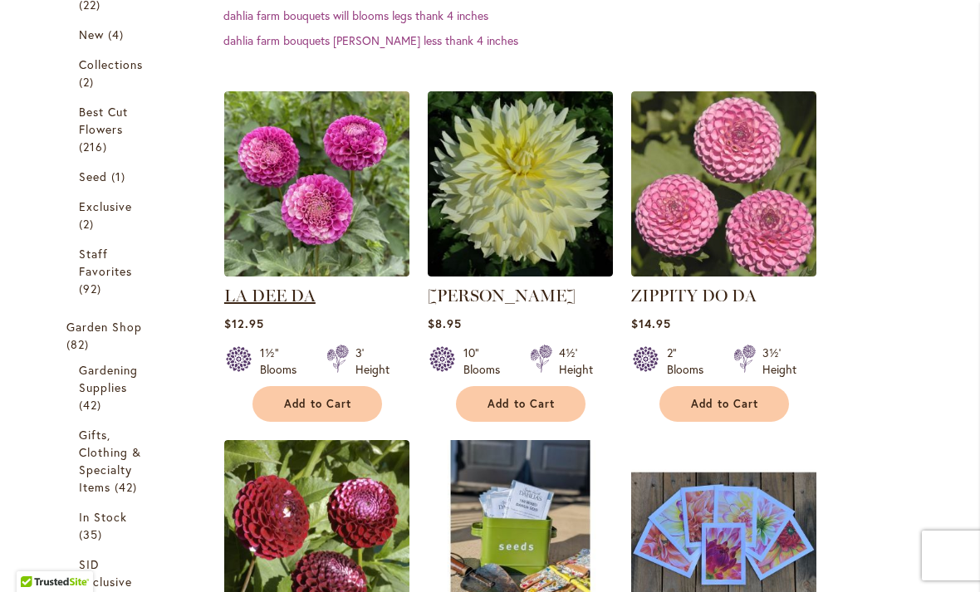
click at [286, 298] on link "LA DEE DA" at bounding box center [269, 296] width 91 height 20
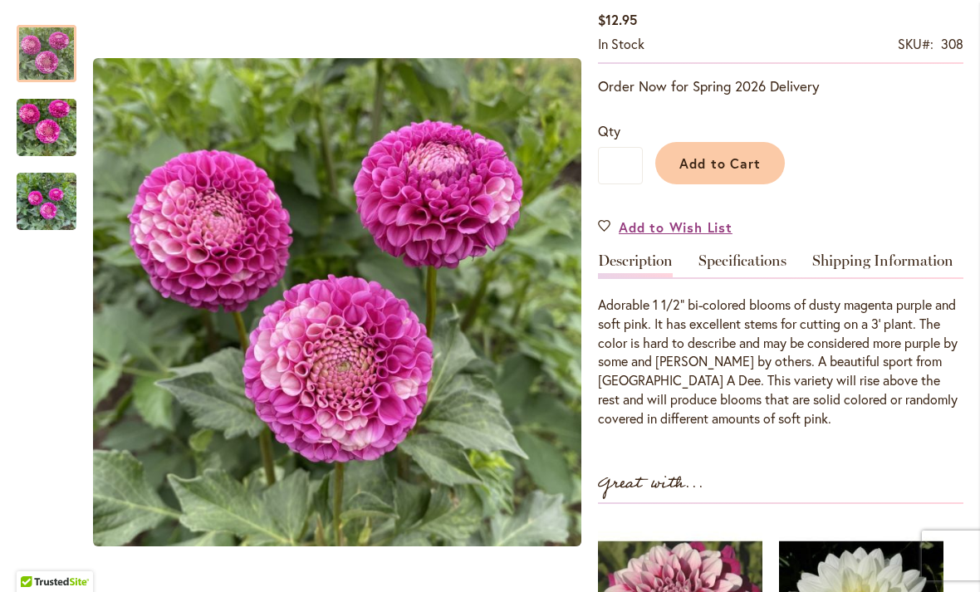
scroll to position [301, 0]
click at [54, 138] on img "LA DEE DA" at bounding box center [47, 128] width 60 height 80
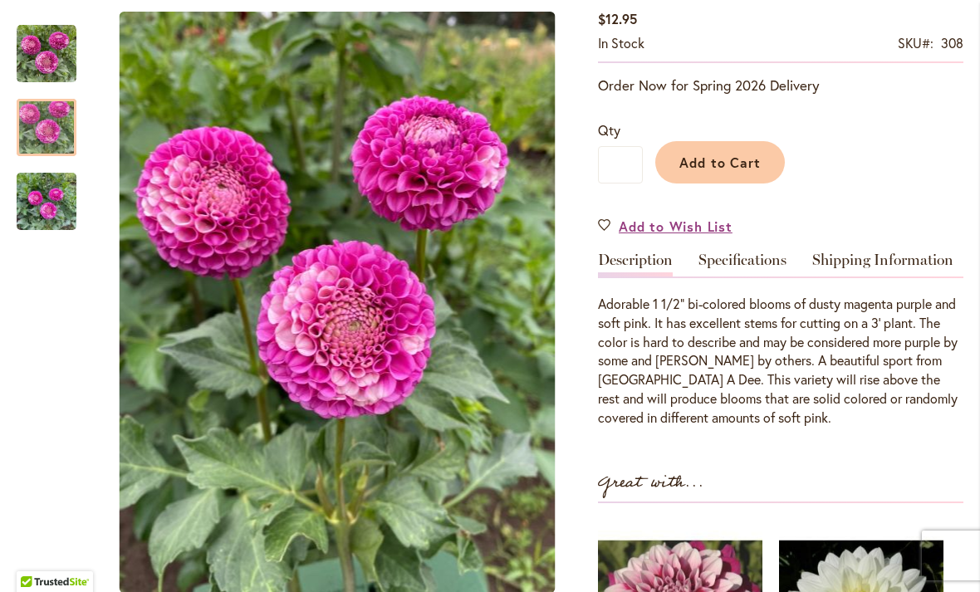
click at [56, 194] on img "LA DEE DA" at bounding box center [47, 202] width 60 height 80
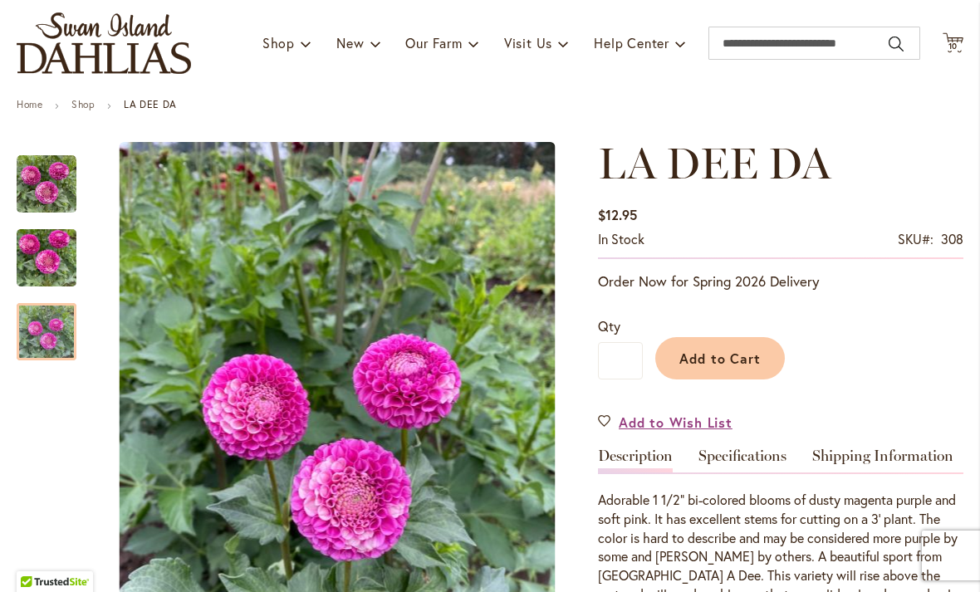
scroll to position [106, 0]
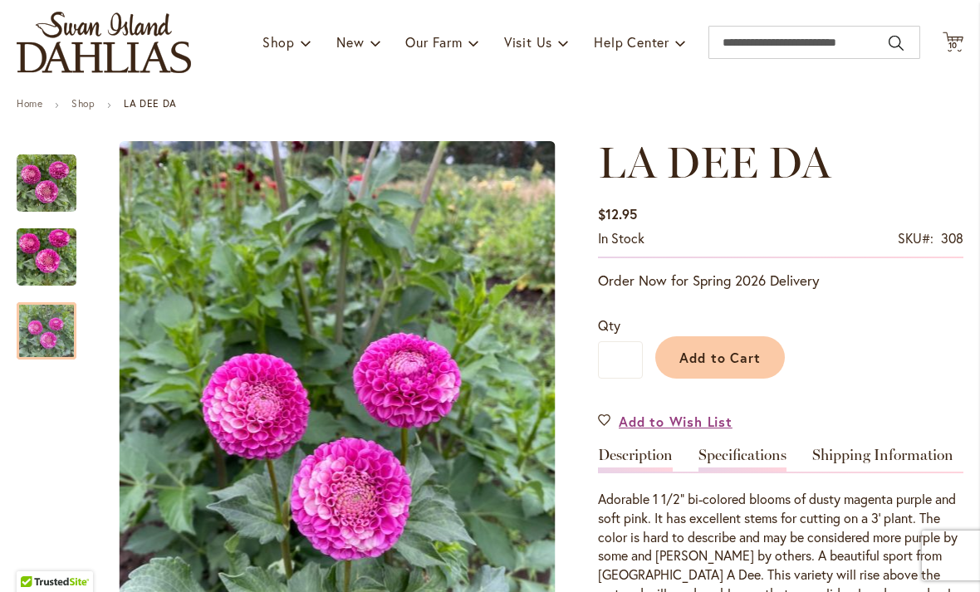
click at [742, 454] on link "Specifications" at bounding box center [743, 460] width 88 height 24
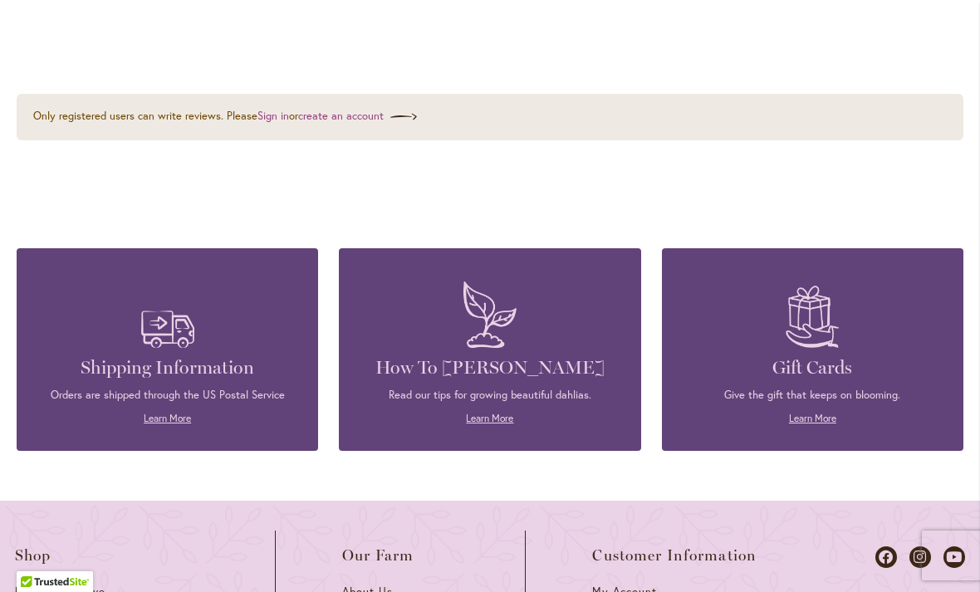
scroll to position [1878, 0]
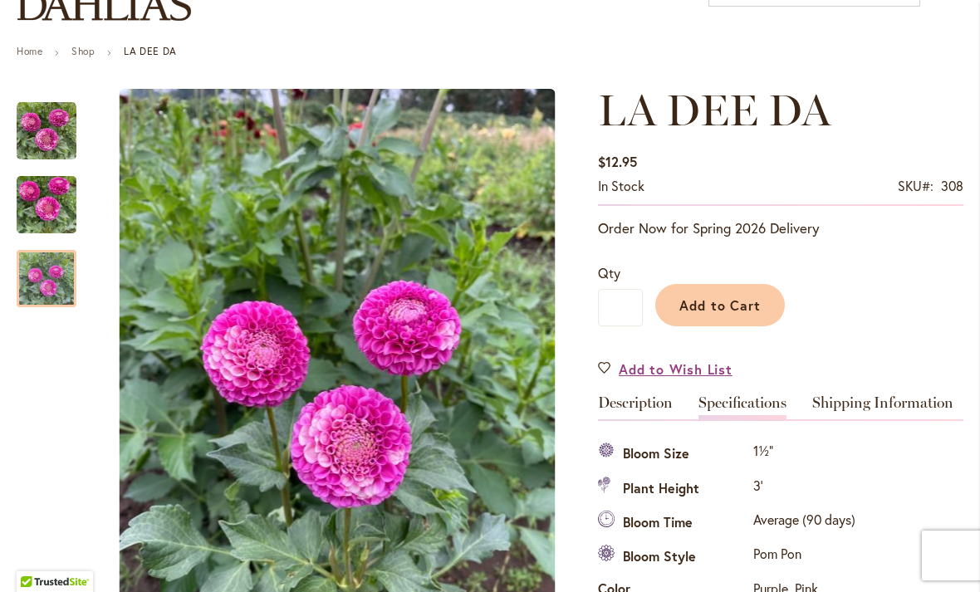
scroll to position [157, 0]
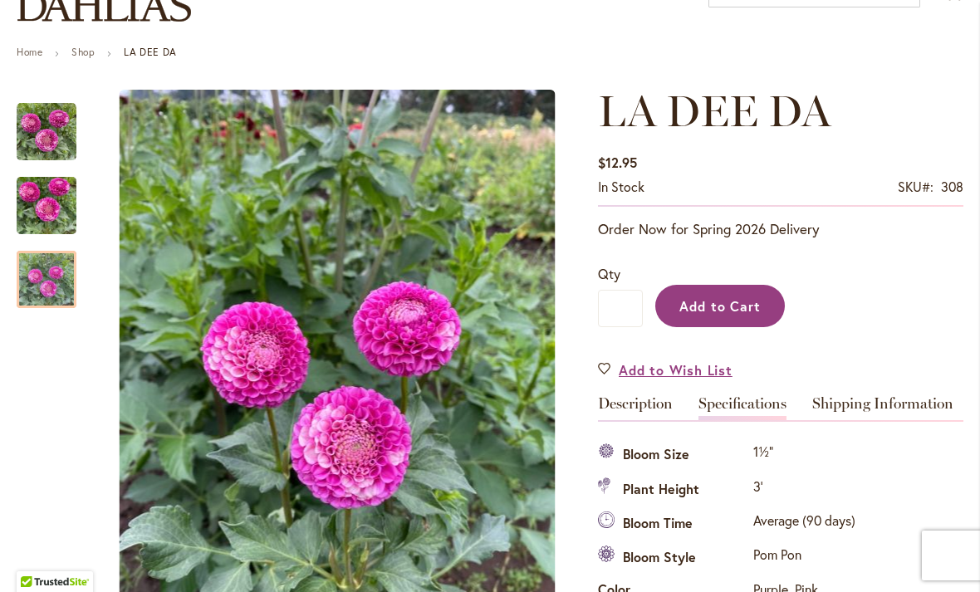
click at [730, 304] on span "Add to Cart" at bounding box center [721, 305] width 82 height 17
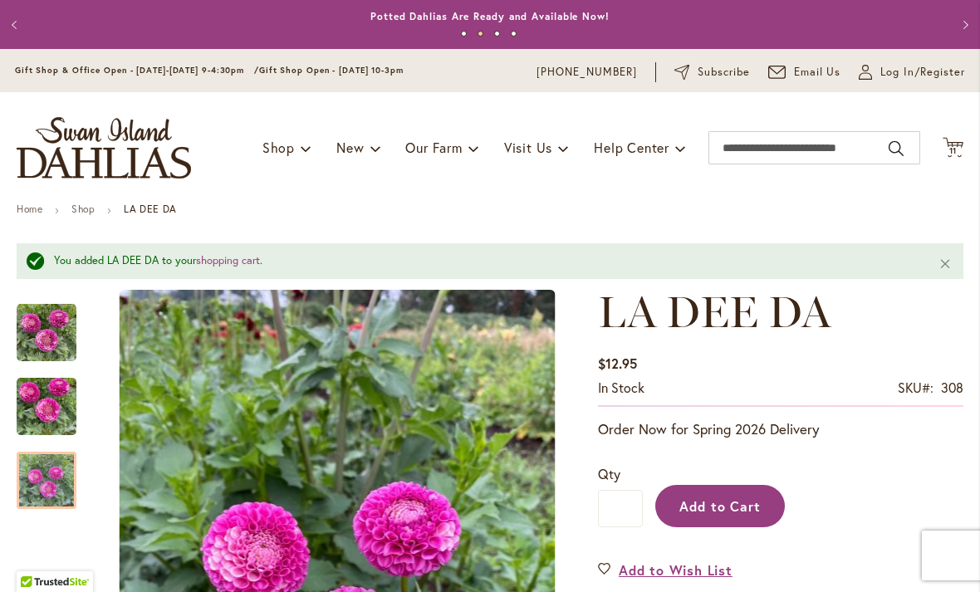
scroll to position [0, 0]
click at [956, 145] on span "11" at bounding box center [954, 150] width 8 height 11
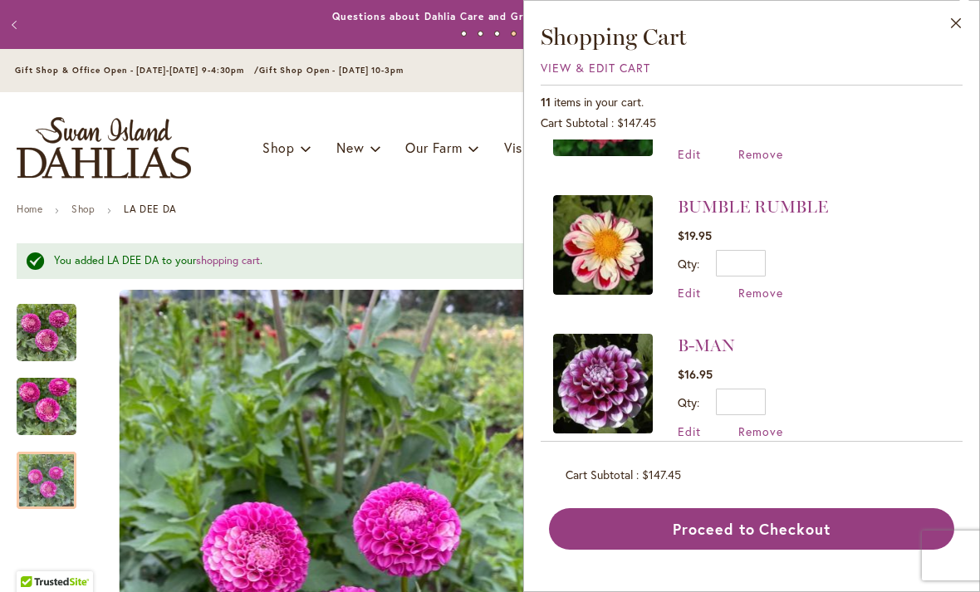
scroll to position [1064, 0]
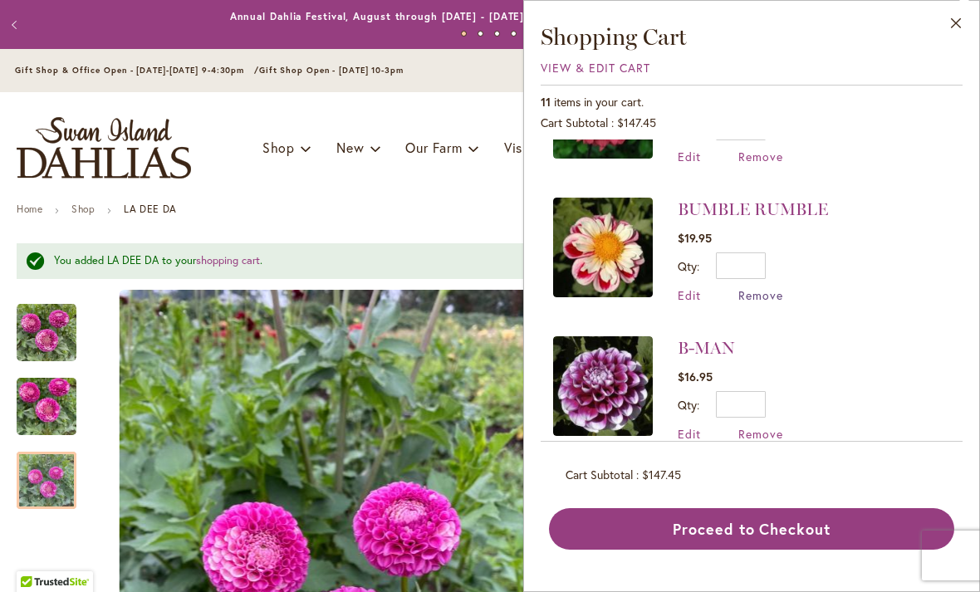
click at [768, 287] on span "Remove" at bounding box center [761, 295] width 45 height 16
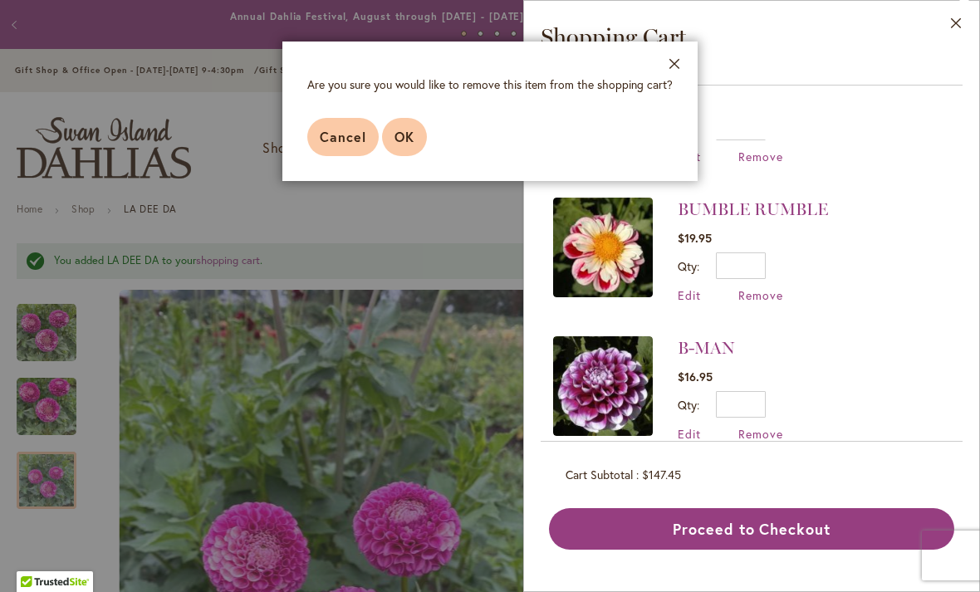
click at [410, 138] on span "OK" at bounding box center [405, 136] width 20 height 17
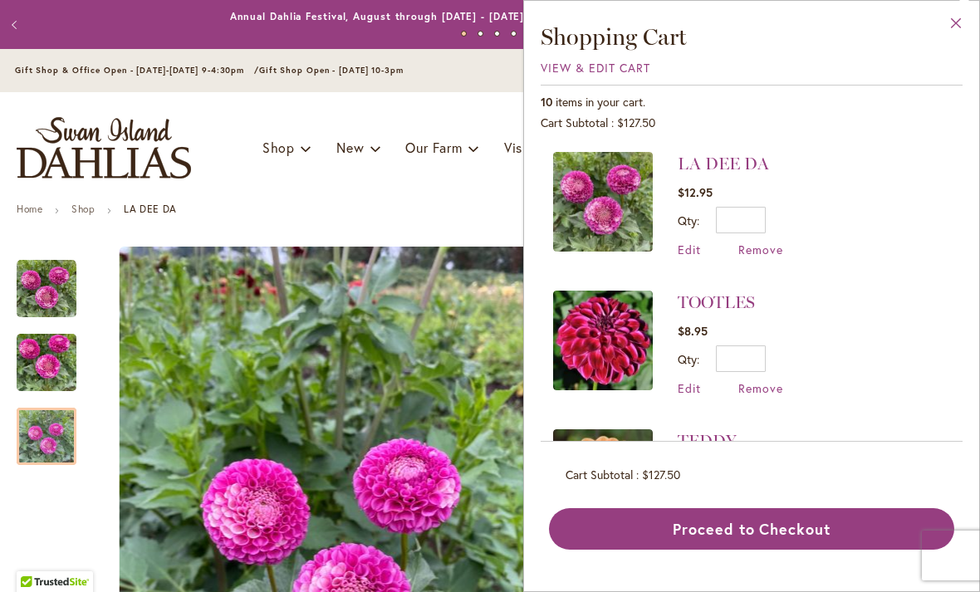
click at [953, 22] on button "Close" at bounding box center [957, 27] width 46 height 52
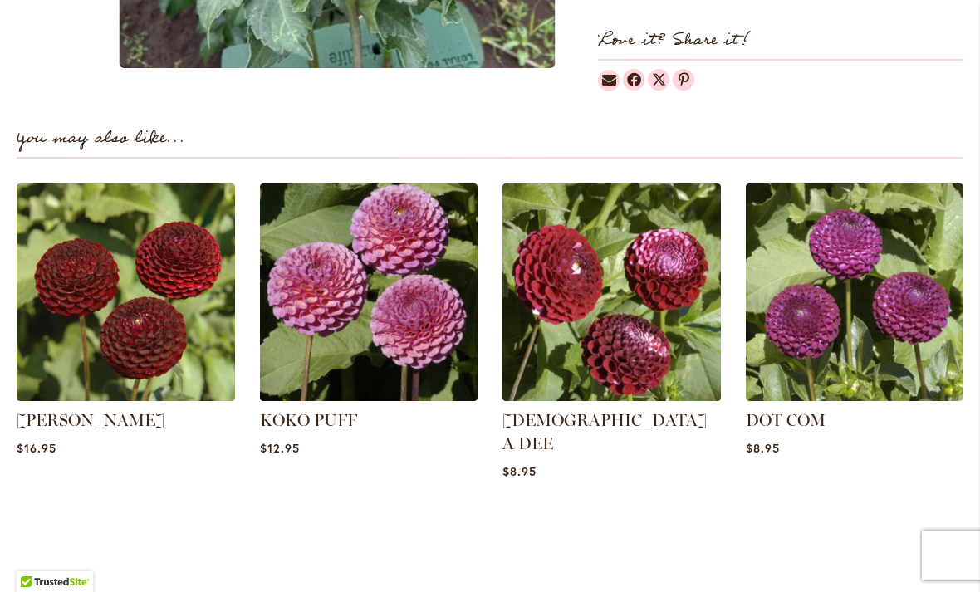
scroll to position [1324, 0]
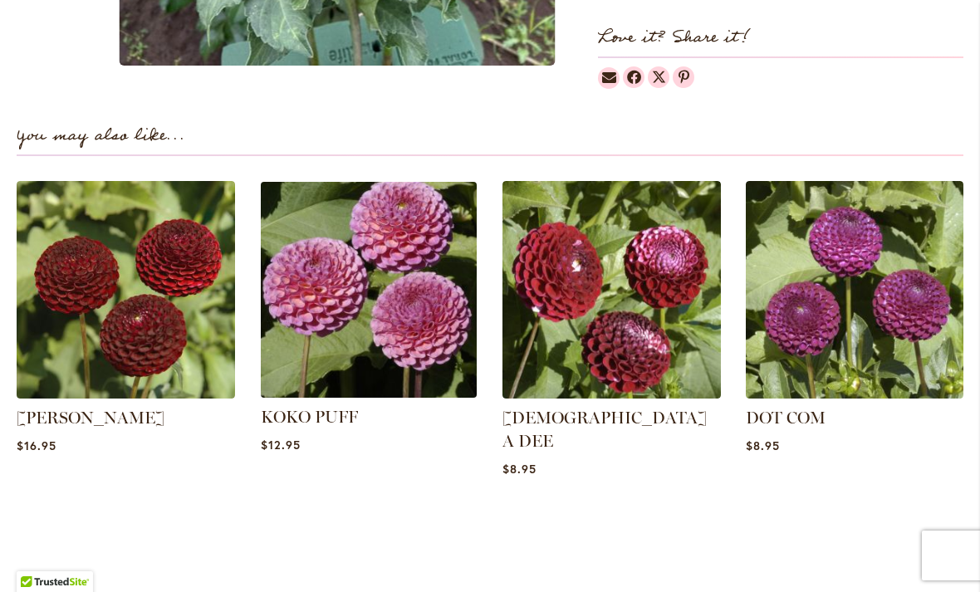
click at [405, 313] on img at bounding box center [369, 290] width 228 height 228
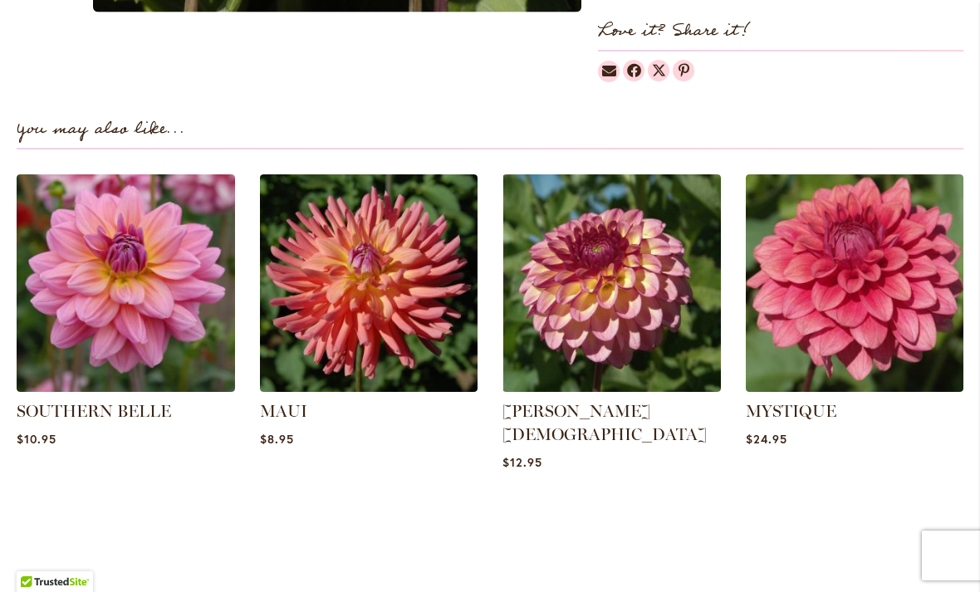
scroll to position [1106, 0]
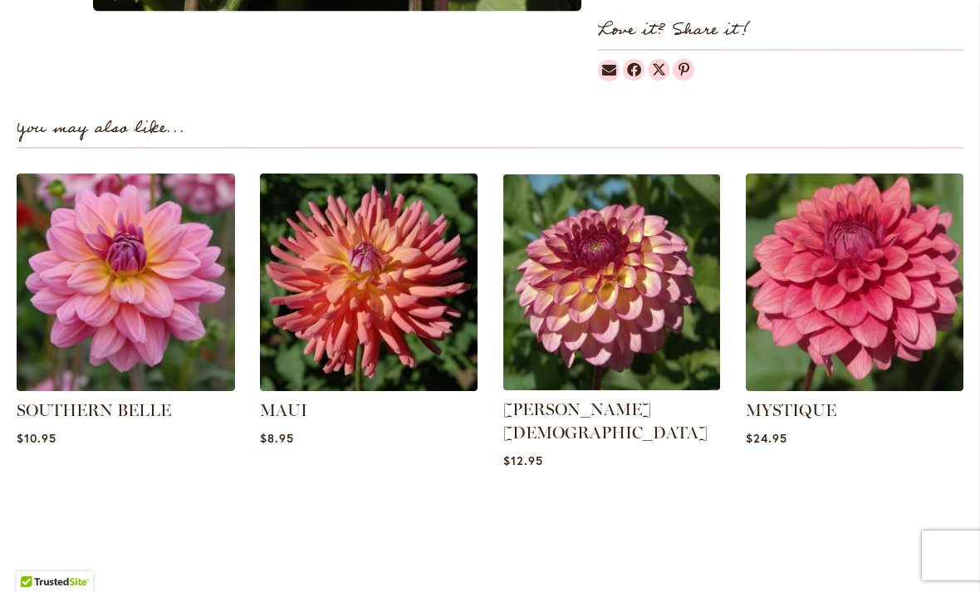
click at [622, 252] on img at bounding box center [612, 283] width 228 height 228
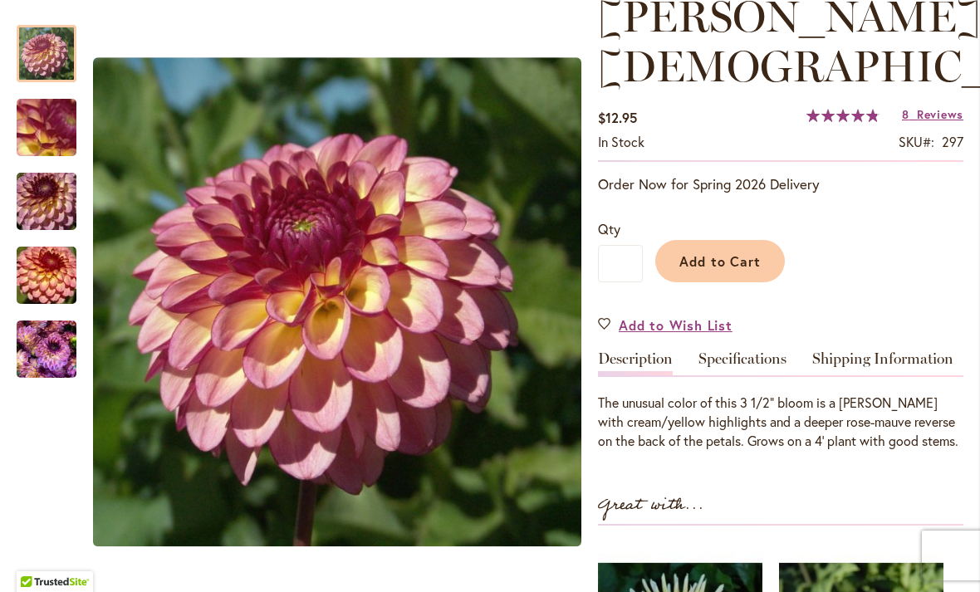
scroll to position [251, 0]
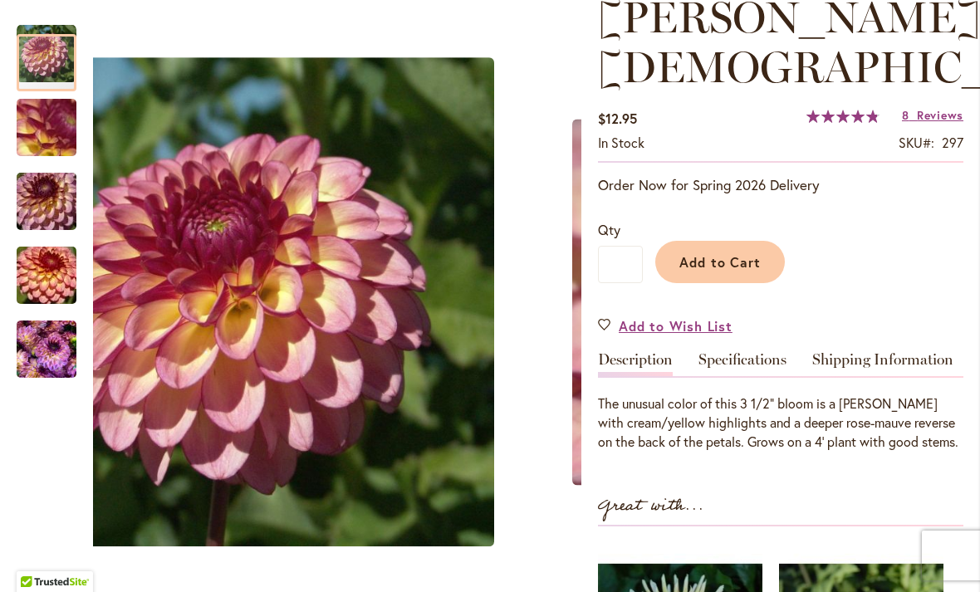
click at [63, 126] on img "Foxy Lady" at bounding box center [47, 128] width 120 height 90
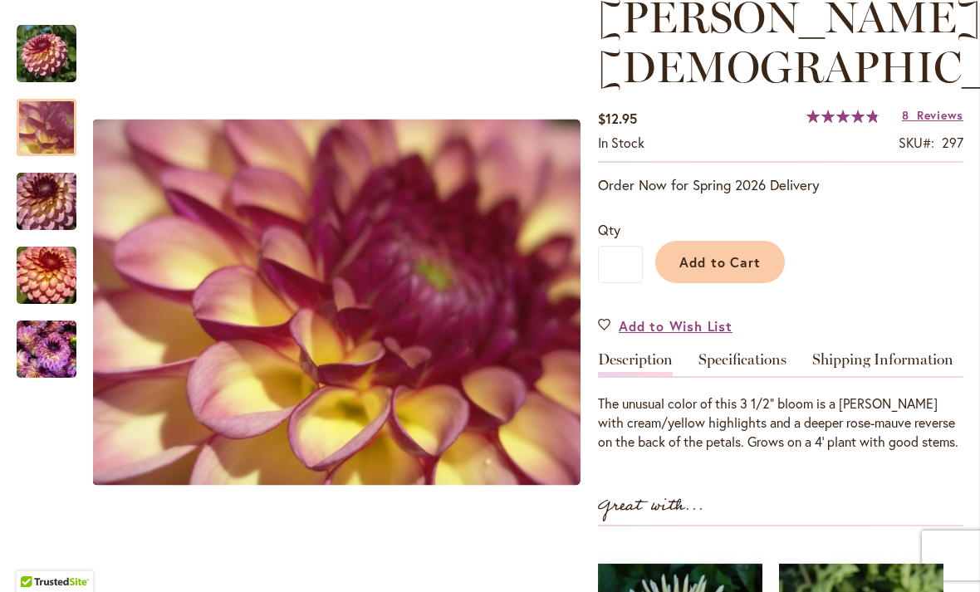
click at [57, 199] on img "Foxy Lady" at bounding box center [47, 202] width 120 height 80
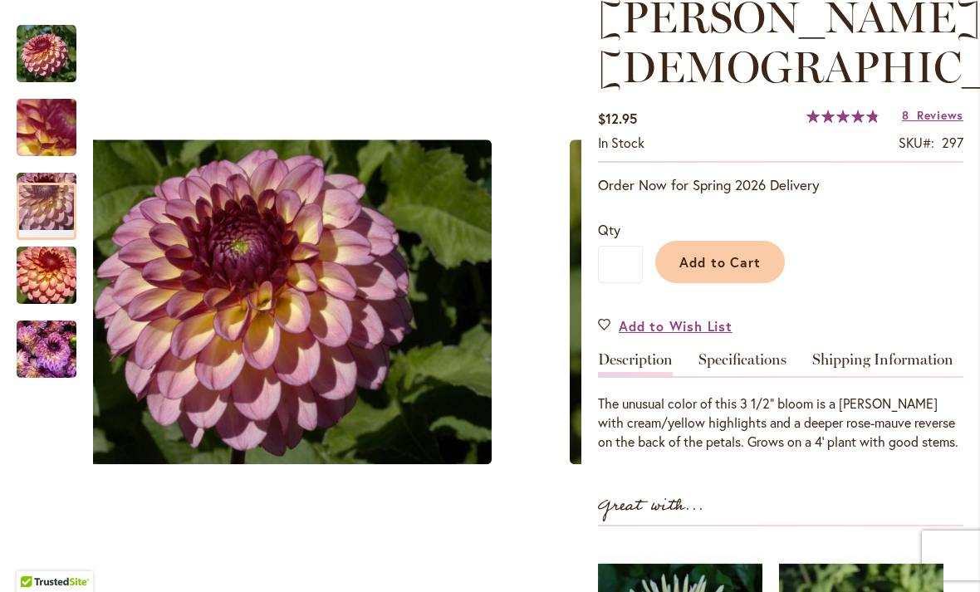
click at [61, 274] on img "Foxy Lady" at bounding box center [47, 276] width 120 height 80
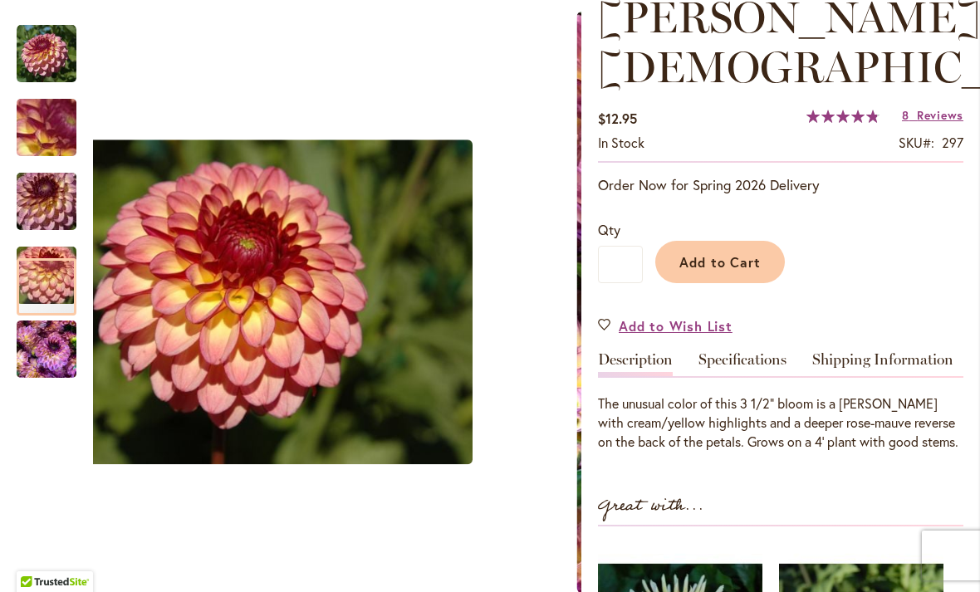
click at [59, 355] on img "Foxy Lady" at bounding box center [47, 350] width 60 height 80
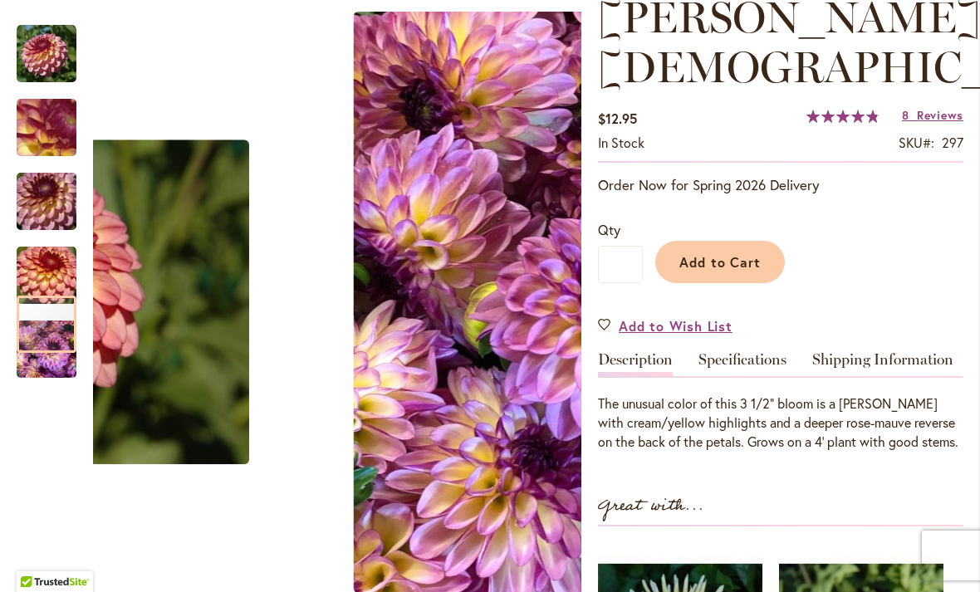
click at [60, 209] on img "Foxy Lady" at bounding box center [47, 202] width 120 height 80
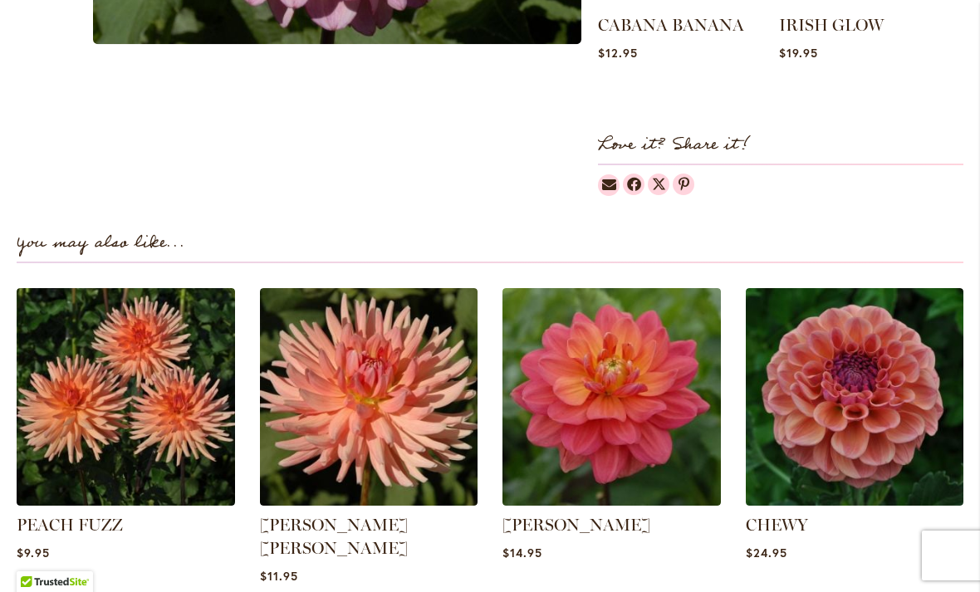
scroll to position [995, 0]
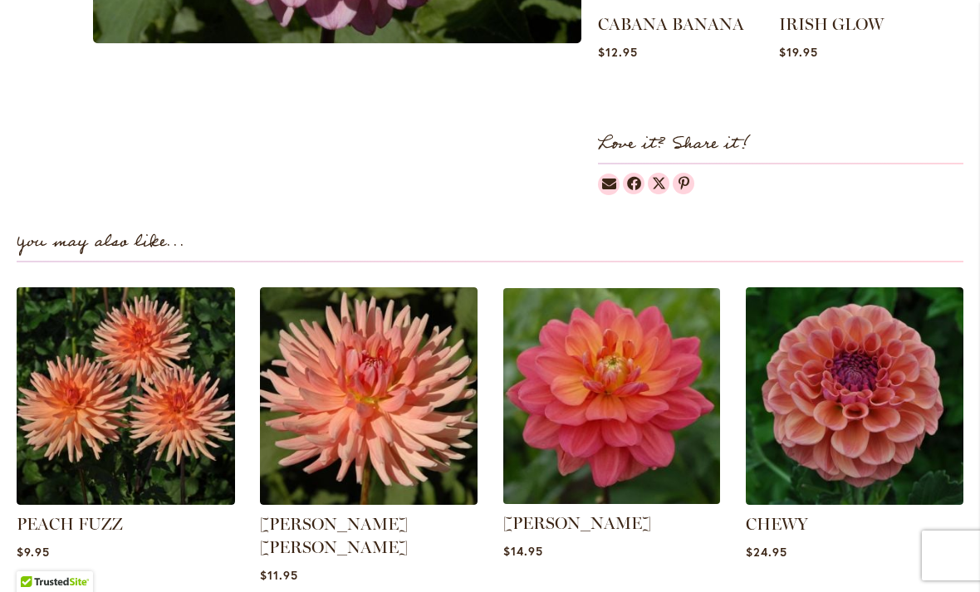
click at [625, 363] on img at bounding box center [612, 397] width 228 height 228
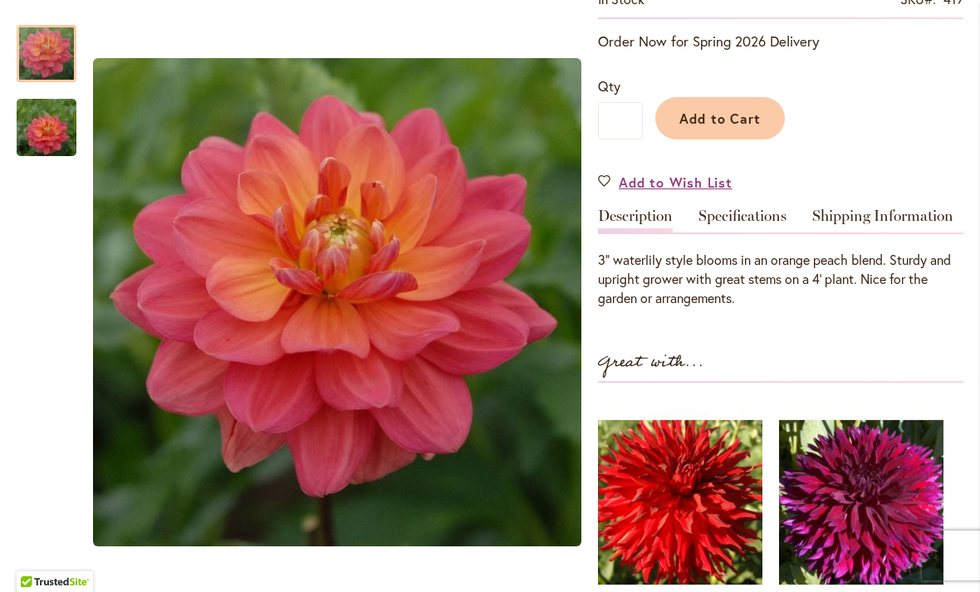
scroll to position [347, 0]
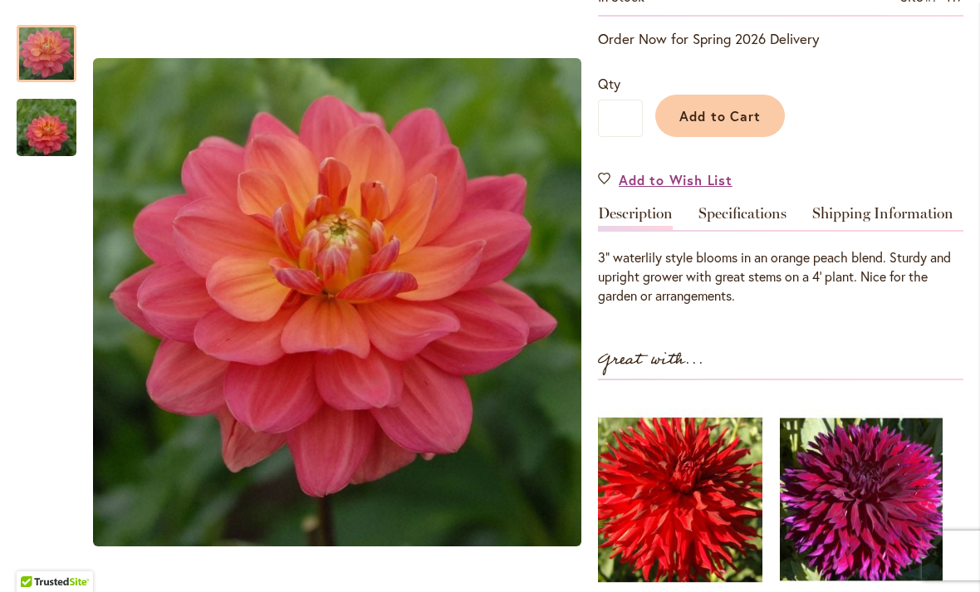
click at [853, 421] on img at bounding box center [861, 500] width 163 height 204
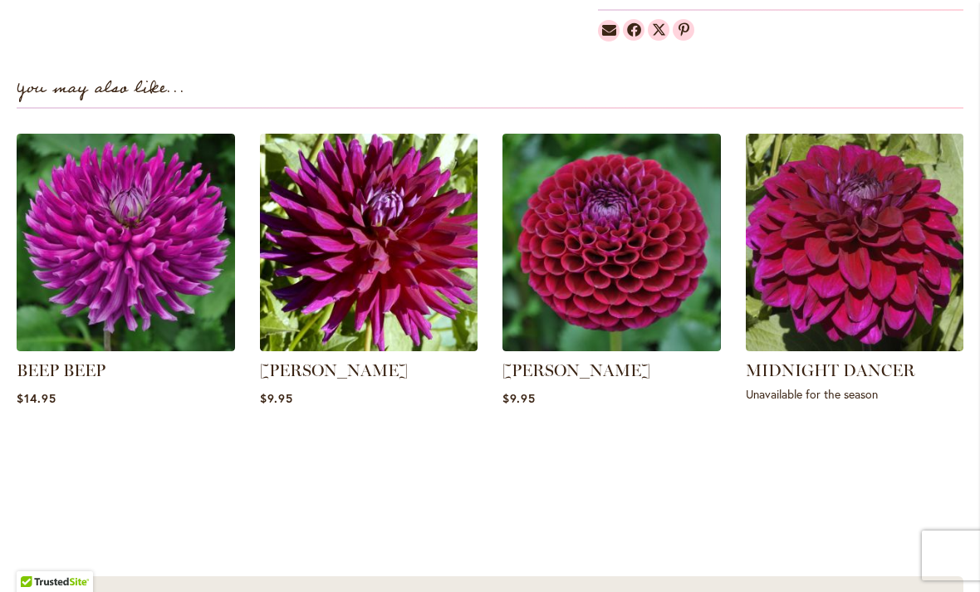
scroll to position [1120, 0]
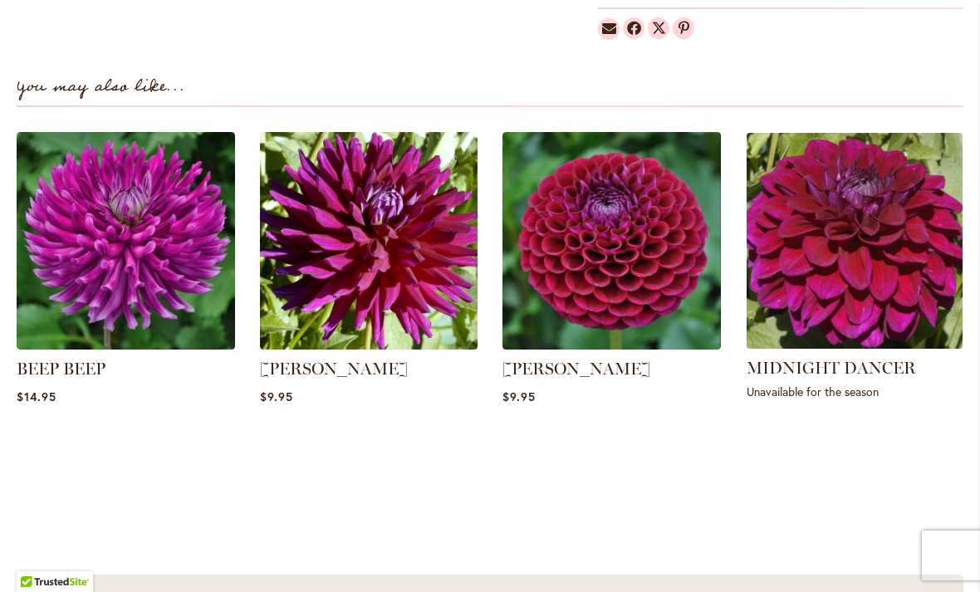
click at [862, 275] on img at bounding box center [855, 241] width 228 height 228
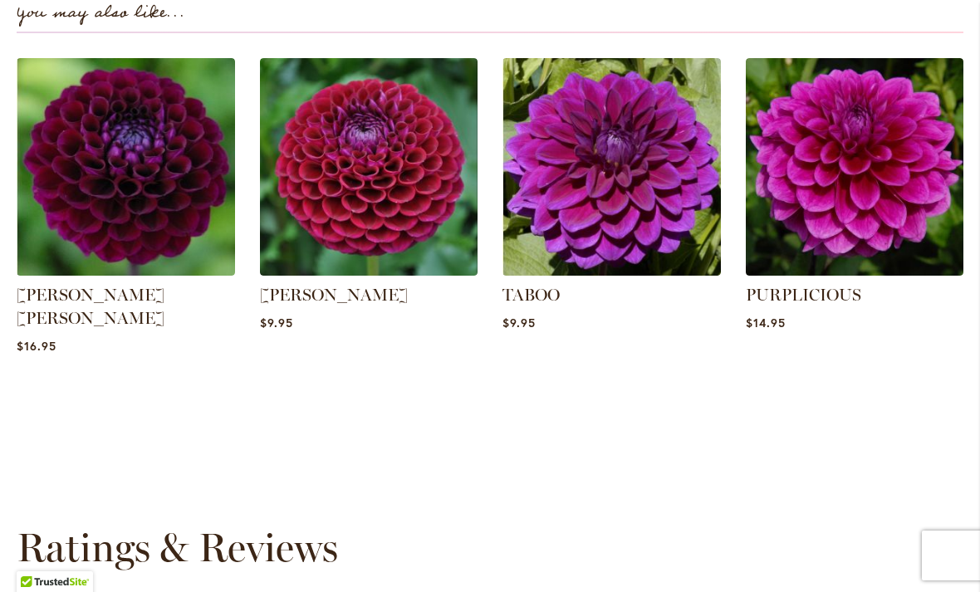
scroll to position [1186, 0]
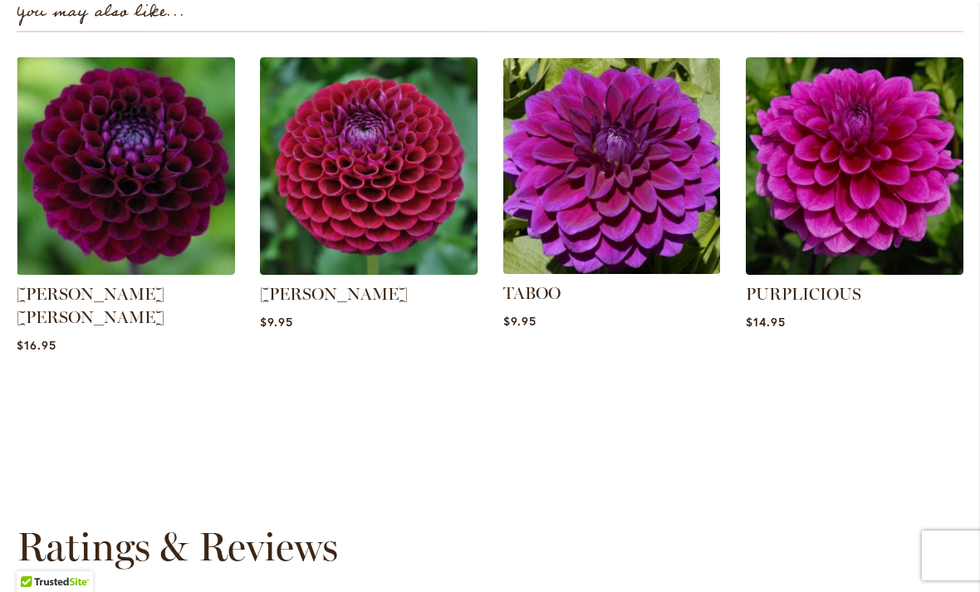
click at [611, 178] on img at bounding box center [612, 166] width 228 height 228
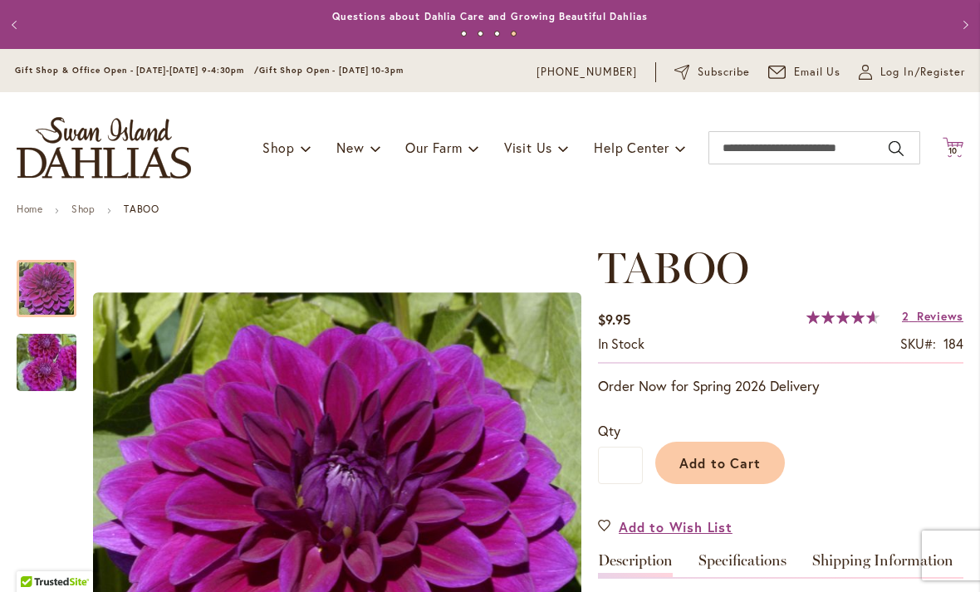
click at [955, 152] on span "10" at bounding box center [954, 150] width 10 height 11
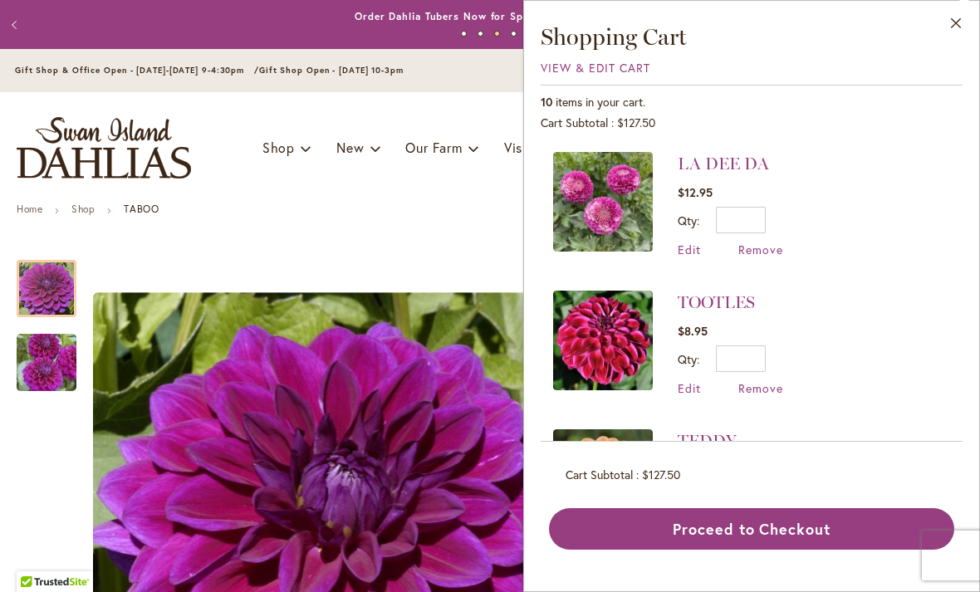
click at [381, 217] on ul "Home Shop [GEOGRAPHIC_DATA]" at bounding box center [490, 211] width 947 height 15
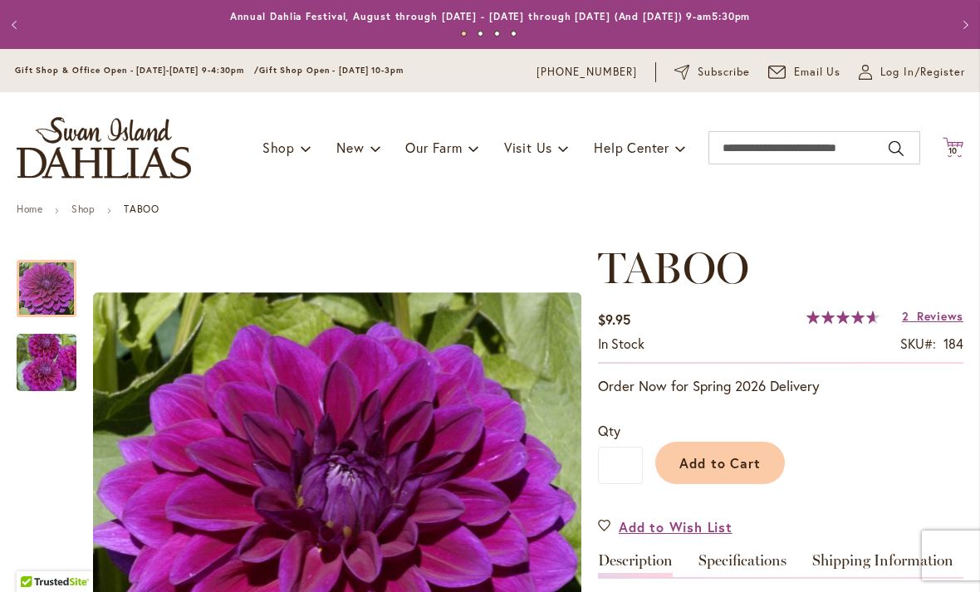
click at [957, 150] on span "10" at bounding box center [954, 150] width 10 height 11
